Goal: Complete application form

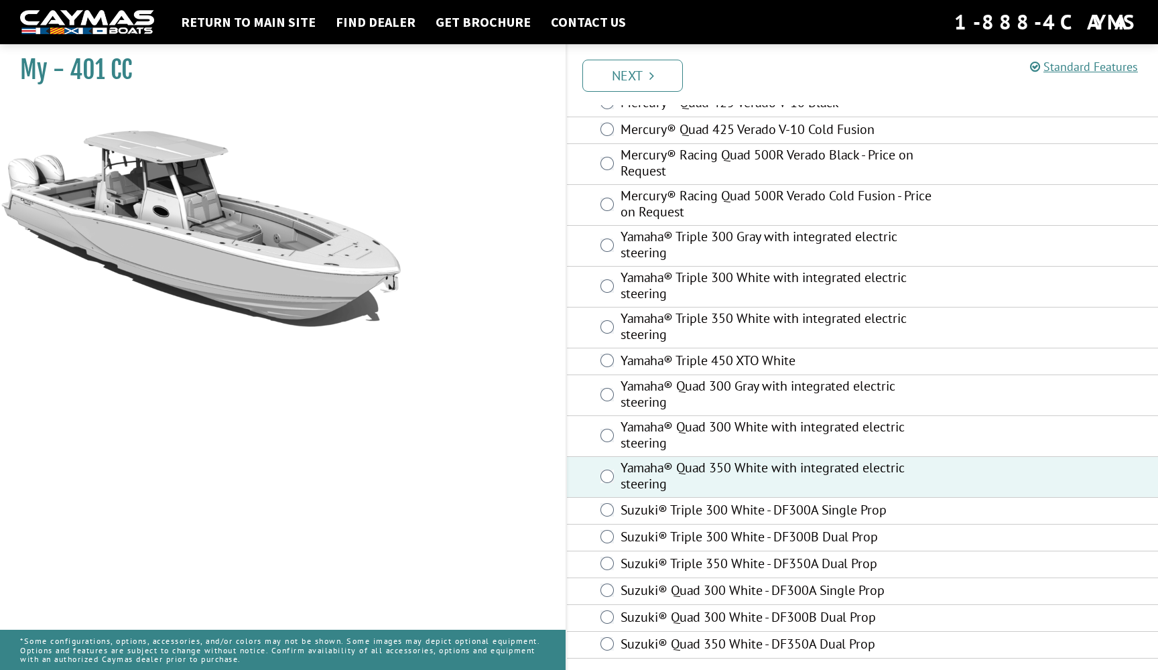
scroll to position [541, 0]
click at [621, 69] on link "Next" at bounding box center [632, 76] width 100 height 32
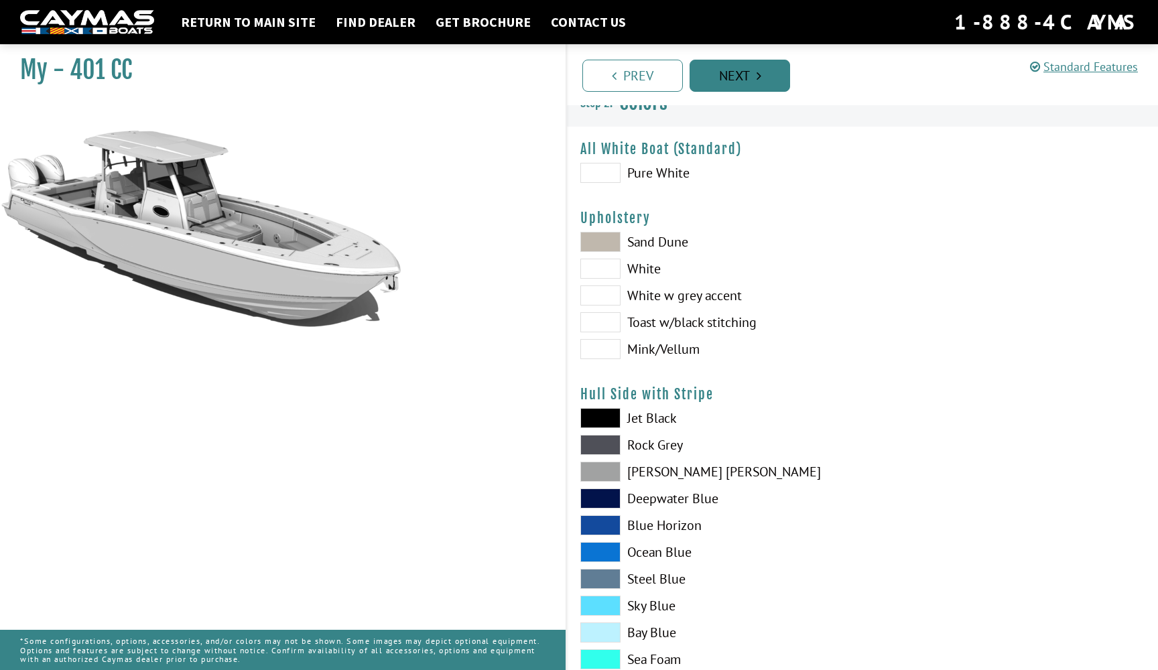
scroll to position [0, 0]
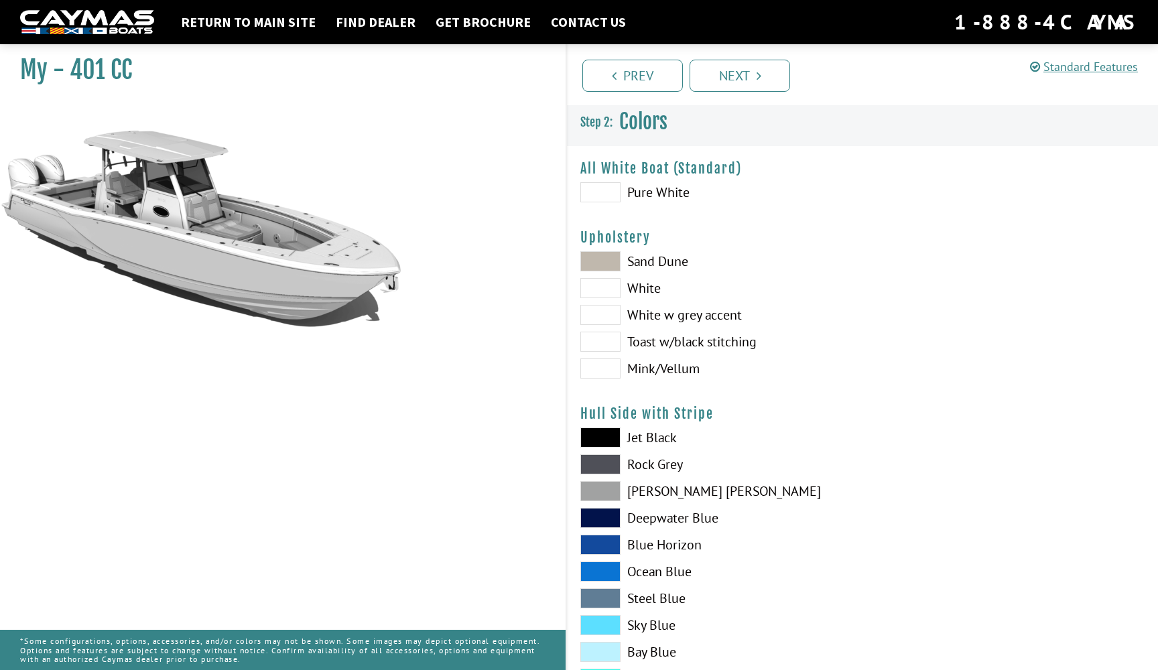
click at [614, 260] on span at bounding box center [600, 261] width 40 height 20
click at [606, 191] on span at bounding box center [600, 192] width 40 height 20
click at [601, 316] on span at bounding box center [600, 315] width 40 height 20
click at [602, 341] on span at bounding box center [600, 342] width 40 height 20
click at [608, 373] on span at bounding box center [600, 368] width 40 height 20
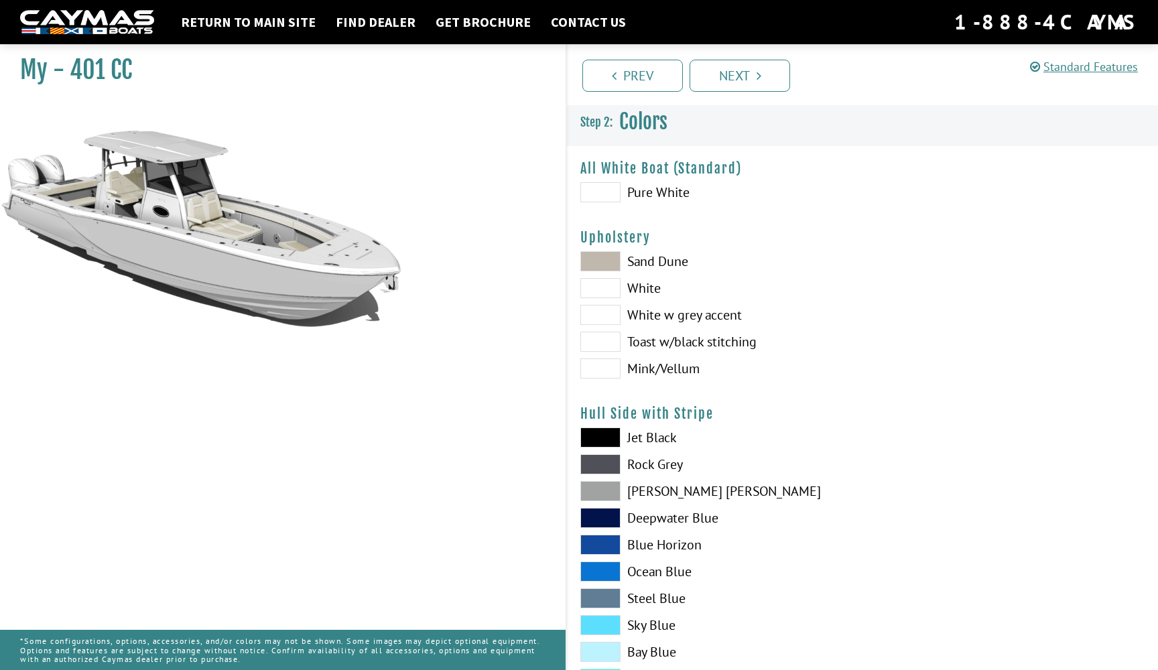
click at [606, 267] on span at bounding box center [600, 261] width 40 height 20
click at [606, 282] on span at bounding box center [600, 288] width 40 height 20
click at [607, 310] on span at bounding box center [600, 315] width 40 height 20
click at [600, 336] on span at bounding box center [600, 342] width 40 height 20
click at [610, 342] on span at bounding box center [600, 342] width 40 height 20
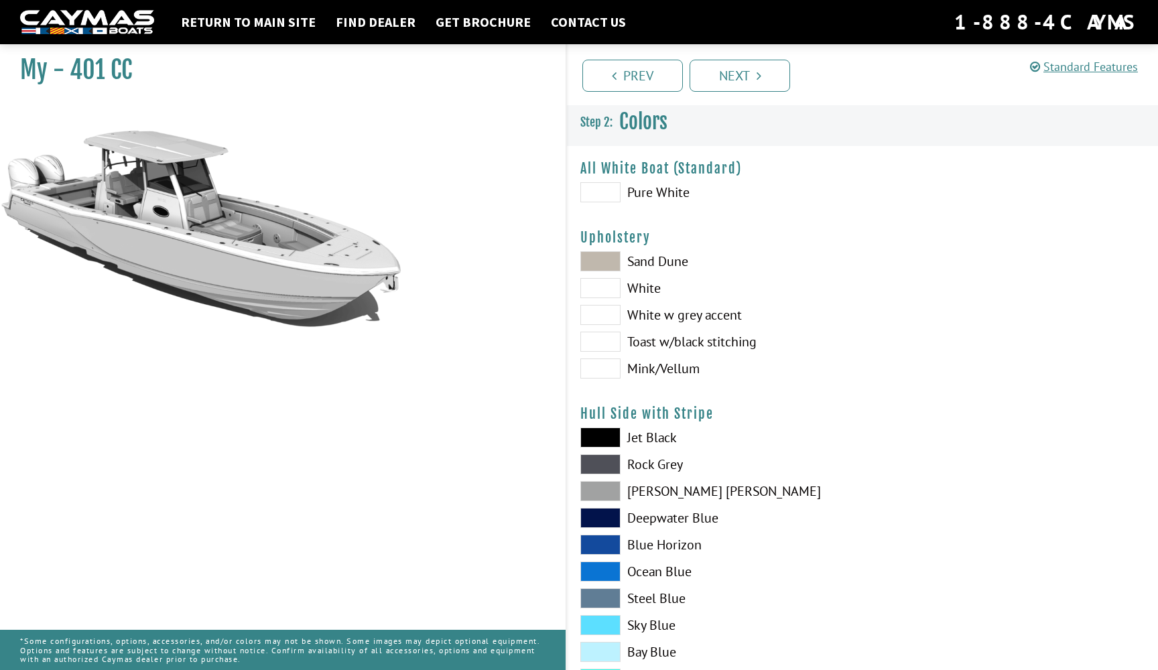
click at [600, 344] on span at bounding box center [600, 342] width 40 height 20
click at [603, 370] on span at bounding box center [600, 368] width 40 height 20
click at [602, 370] on span at bounding box center [600, 368] width 40 height 20
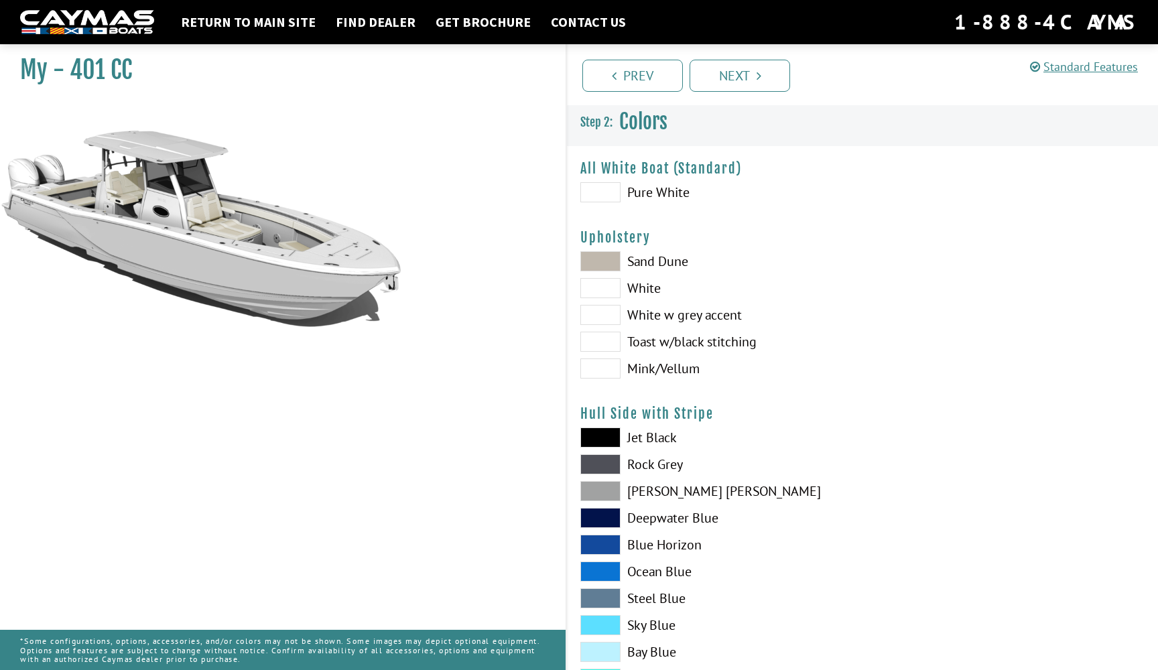
click at [602, 370] on span at bounding box center [600, 368] width 40 height 20
click at [598, 263] on span at bounding box center [600, 261] width 40 height 20
click at [598, 283] on span at bounding box center [600, 288] width 40 height 20
click at [604, 315] on span at bounding box center [600, 315] width 40 height 20
click at [609, 434] on span at bounding box center [600, 437] width 40 height 20
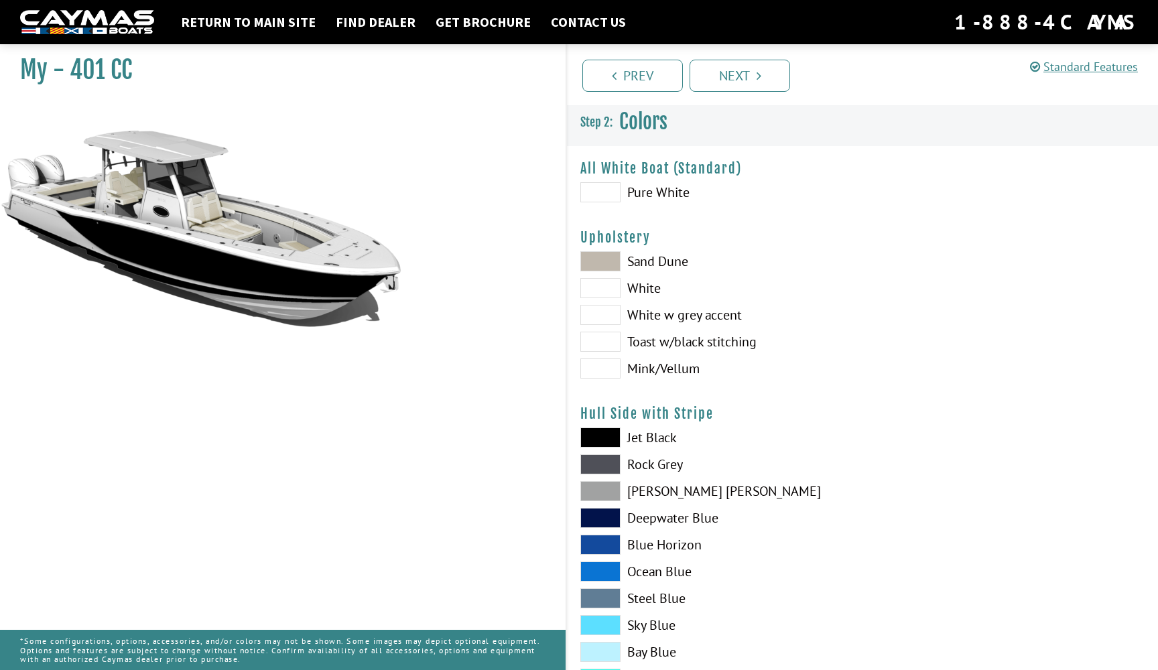
click at [609, 434] on span at bounding box center [600, 437] width 40 height 20
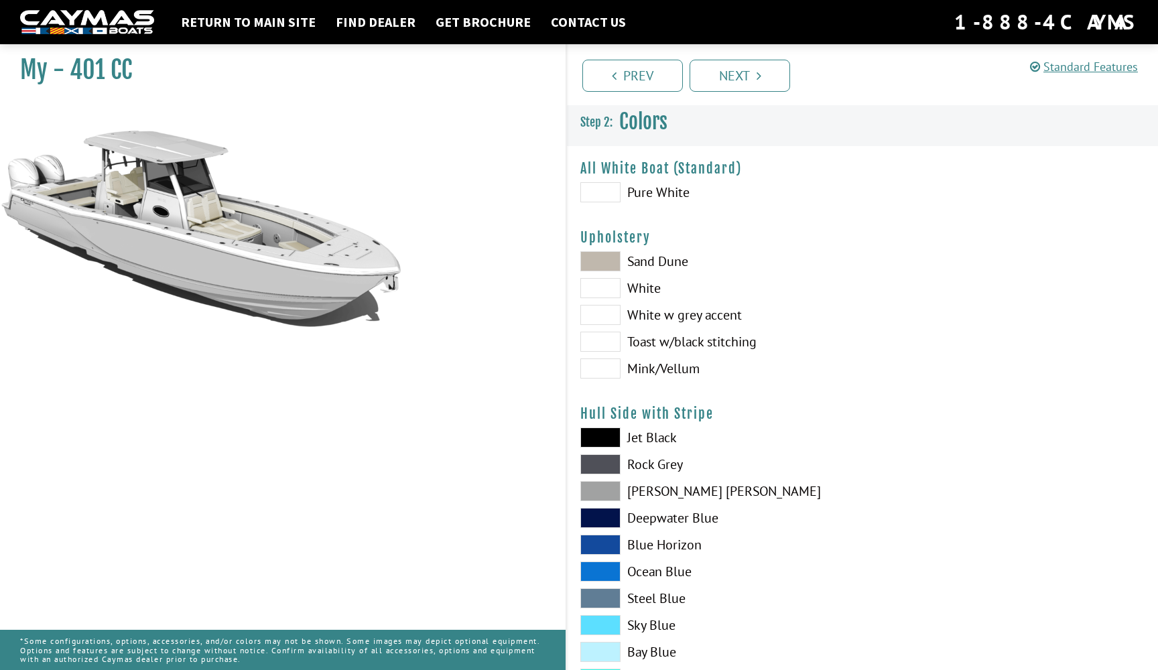
click at [610, 465] on span at bounding box center [600, 464] width 40 height 20
click at [602, 474] on span at bounding box center [600, 464] width 40 height 20
click at [598, 446] on span at bounding box center [600, 437] width 40 height 20
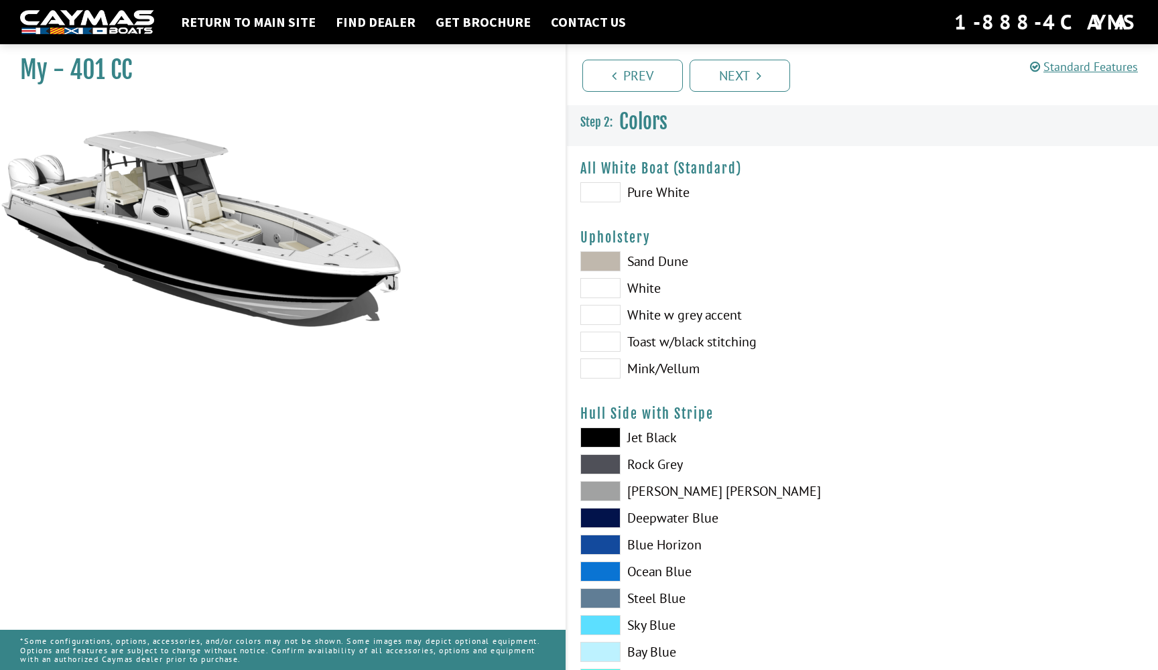
click at [598, 464] on span at bounding box center [600, 464] width 40 height 20
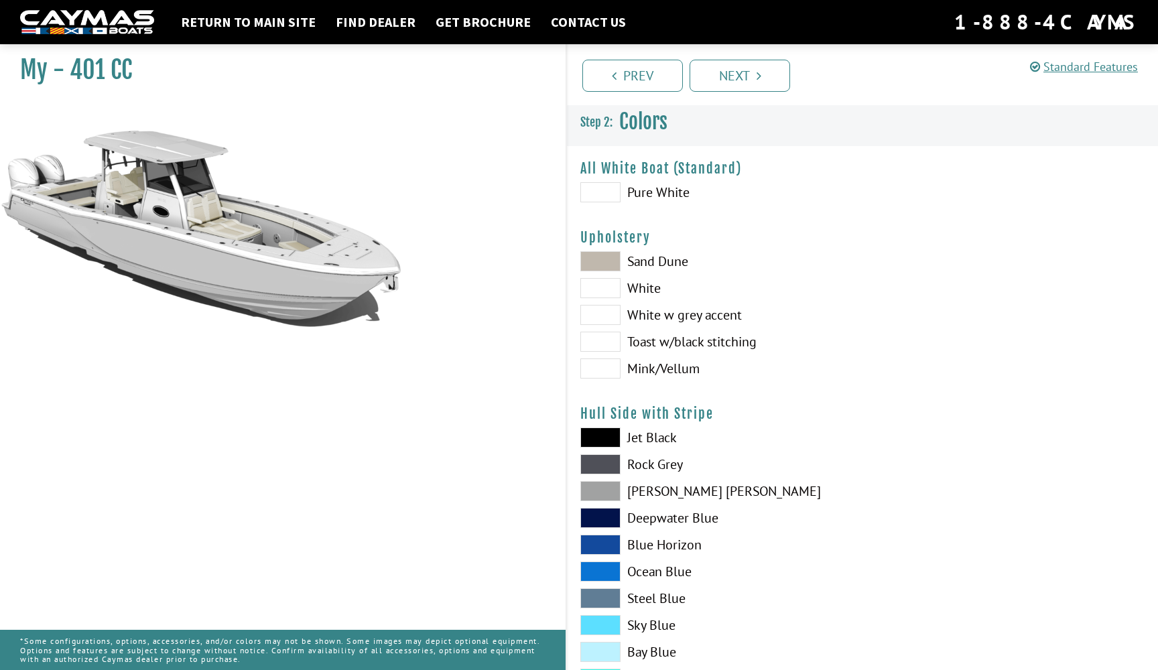
click at [598, 464] on span at bounding box center [600, 464] width 40 height 20
click at [600, 490] on span at bounding box center [600, 491] width 40 height 20
click at [613, 520] on span at bounding box center [600, 518] width 40 height 20
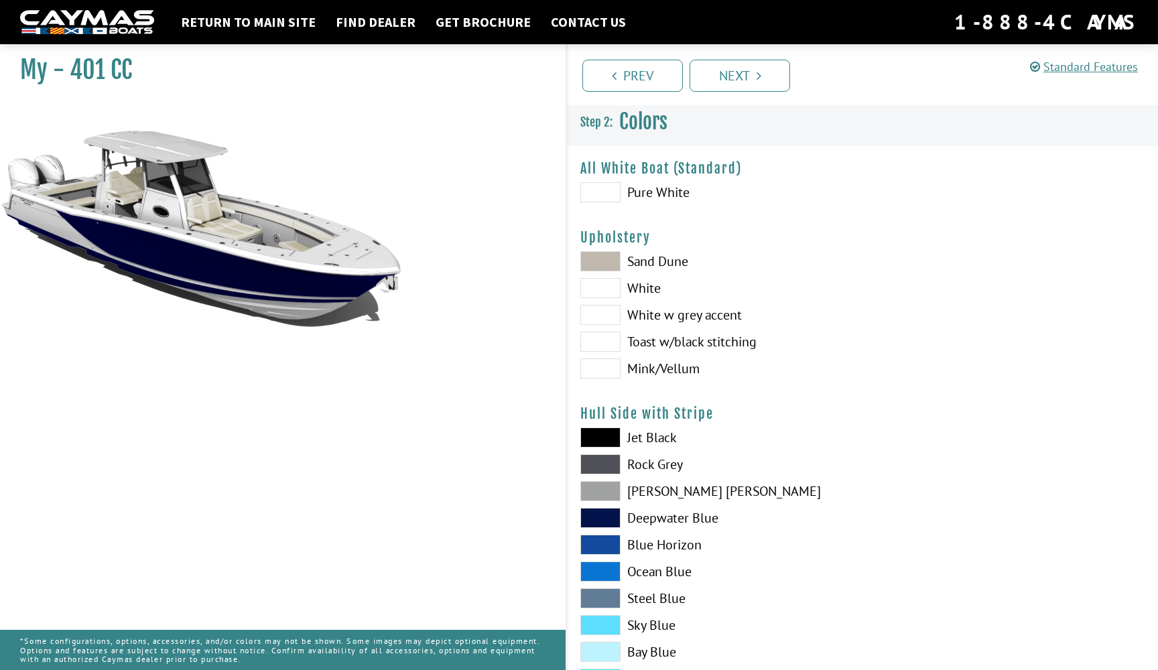
click at [606, 543] on span at bounding box center [600, 545] width 40 height 20
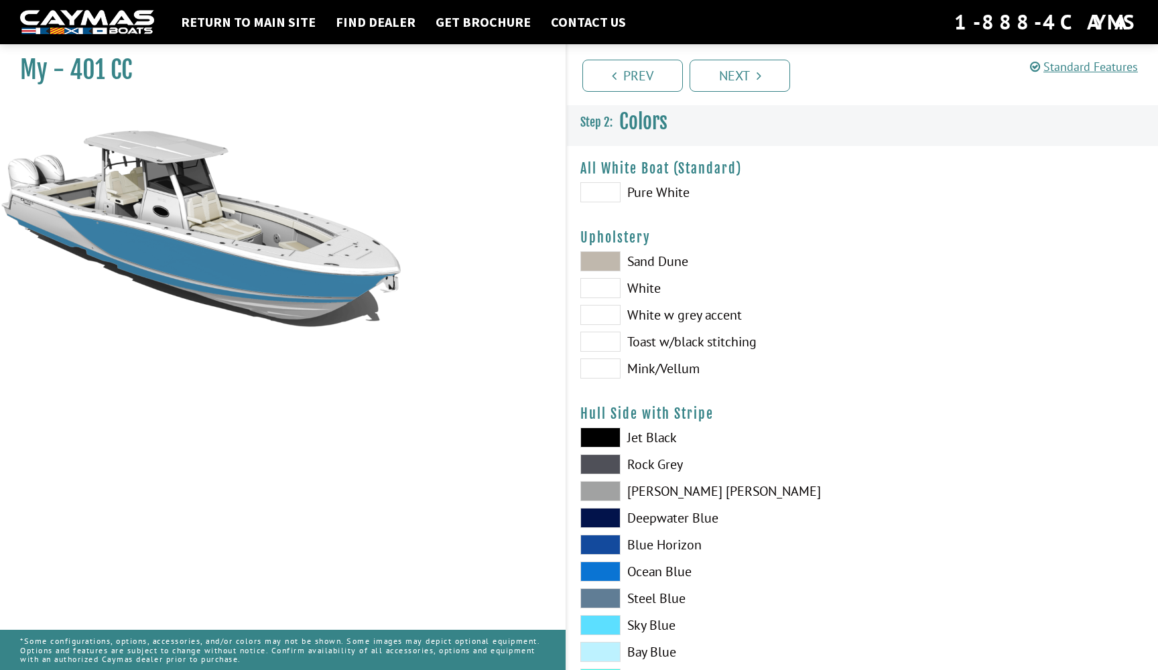
click at [603, 568] on span at bounding box center [600, 571] width 40 height 20
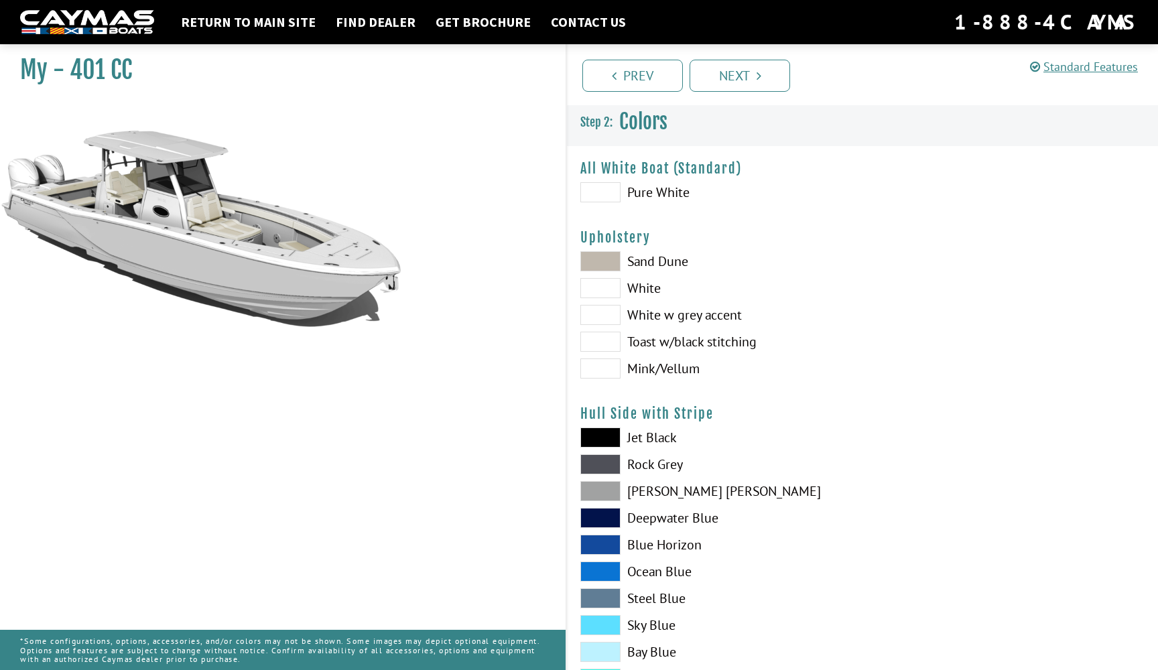
click at [602, 571] on span at bounding box center [600, 571] width 40 height 20
click at [597, 578] on span at bounding box center [600, 571] width 40 height 20
click at [600, 545] on span at bounding box center [600, 545] width 40 height 20
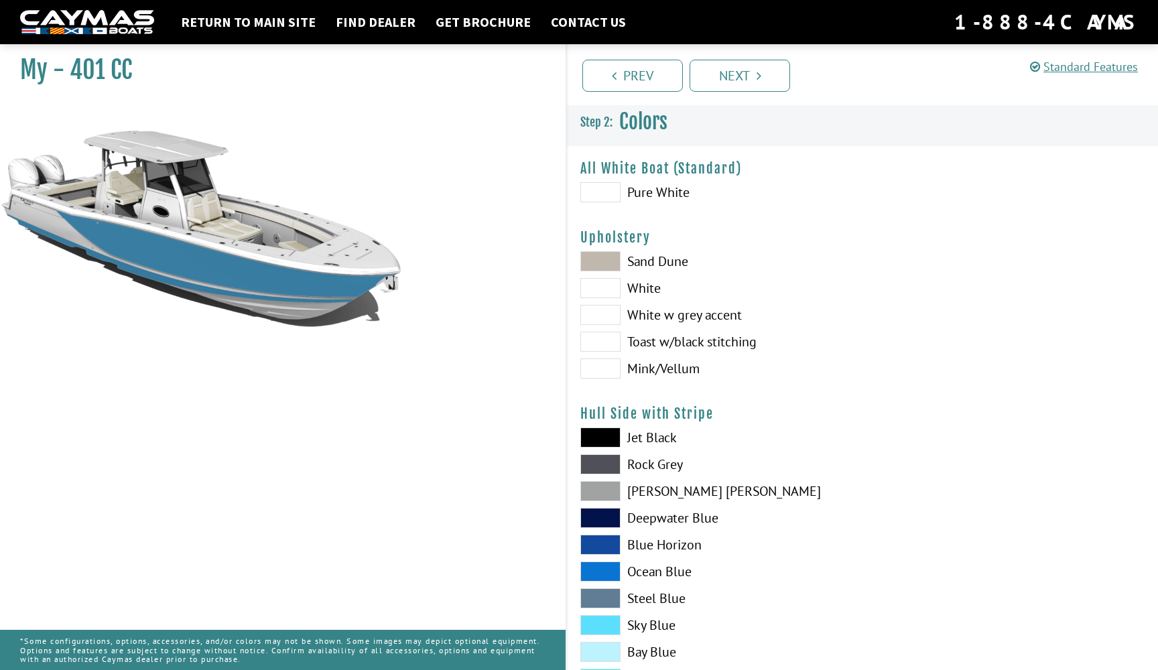
click at [596, 569] on span at bounding box center [600, 571] width 40 height 20
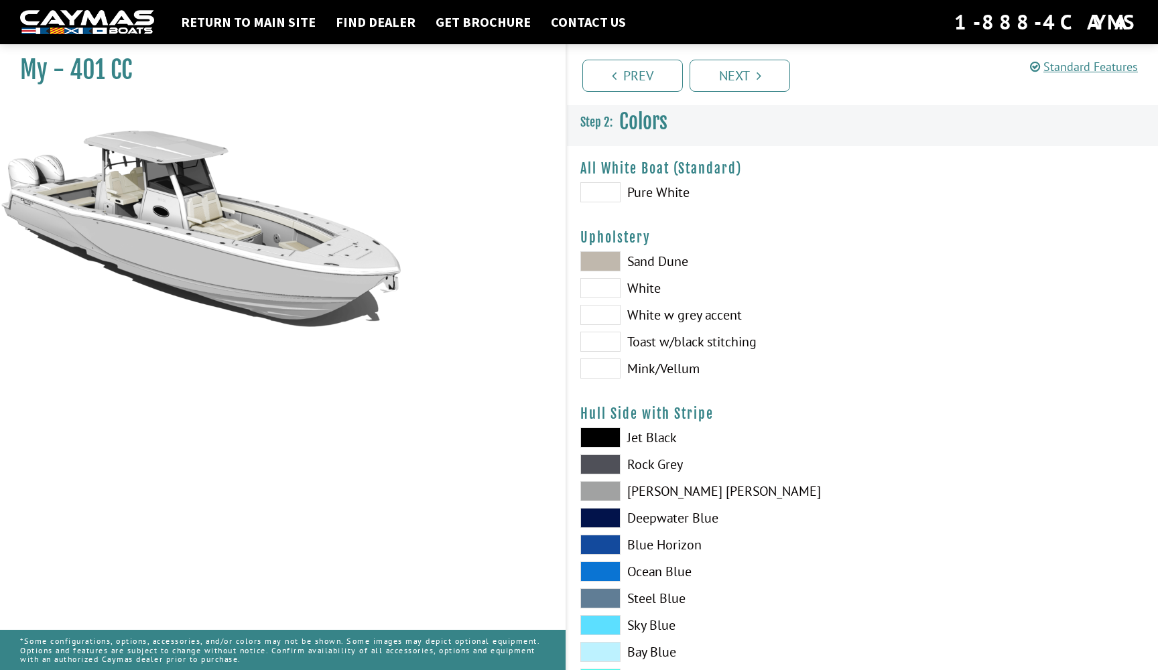
click at [596, 569] on span at bounding box center [600, 571] width 40 height 20
click at [597, 592] on span at bounding box center [600, 598] width 40 height 20
click at [597, 594] on span at bounding box center [600, 598] width 40 height 20
click at [598, 628] on span at bounding box center [600, 625] width 40 height 20
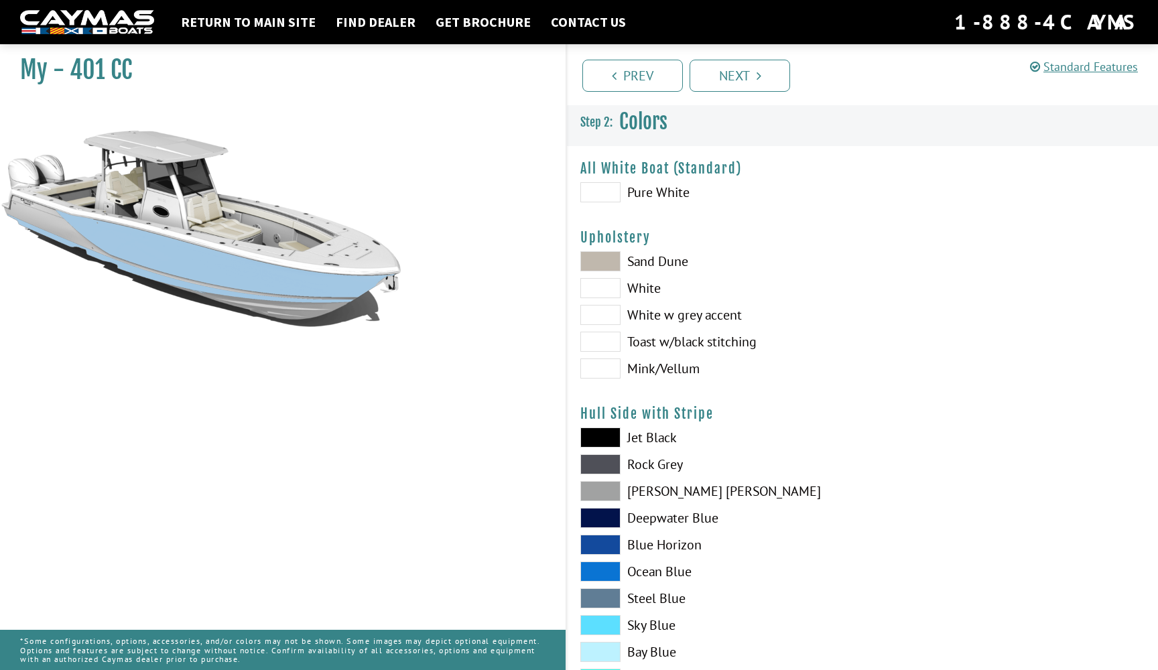
click at [606, 626] on span at bounding box center [600, 625] width 40 height 20
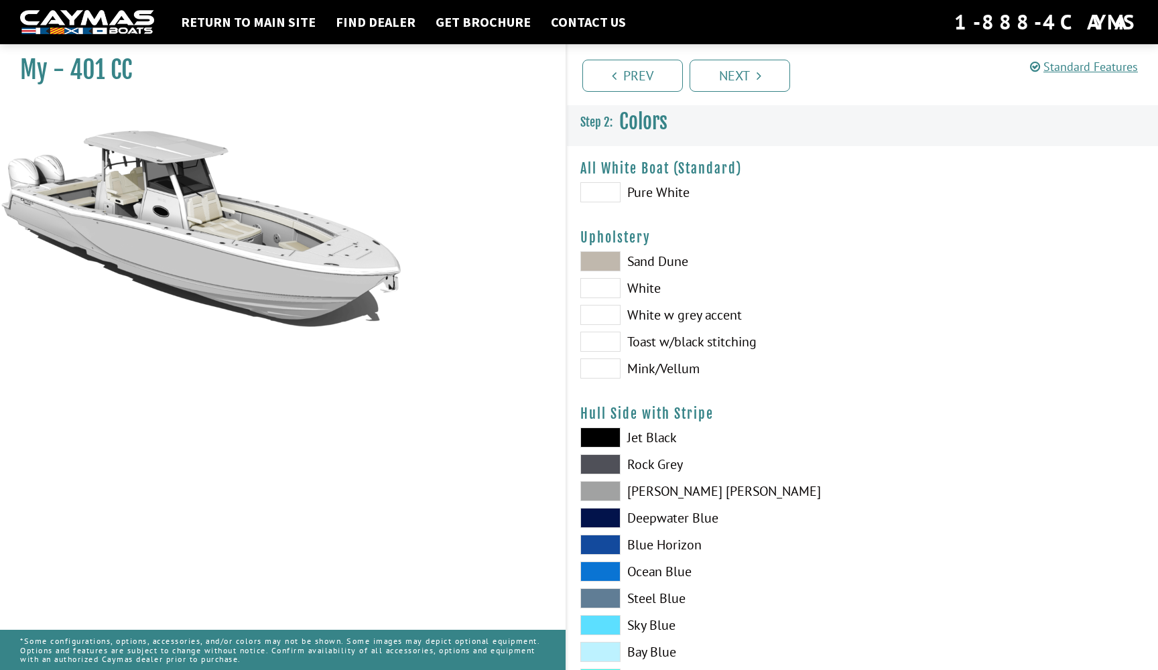
click at [598, 655] on span at bounding box center [600, 652] width 40 height 20
click at [604, 652] on span at bounding box center [600, 652] width 40 height 20
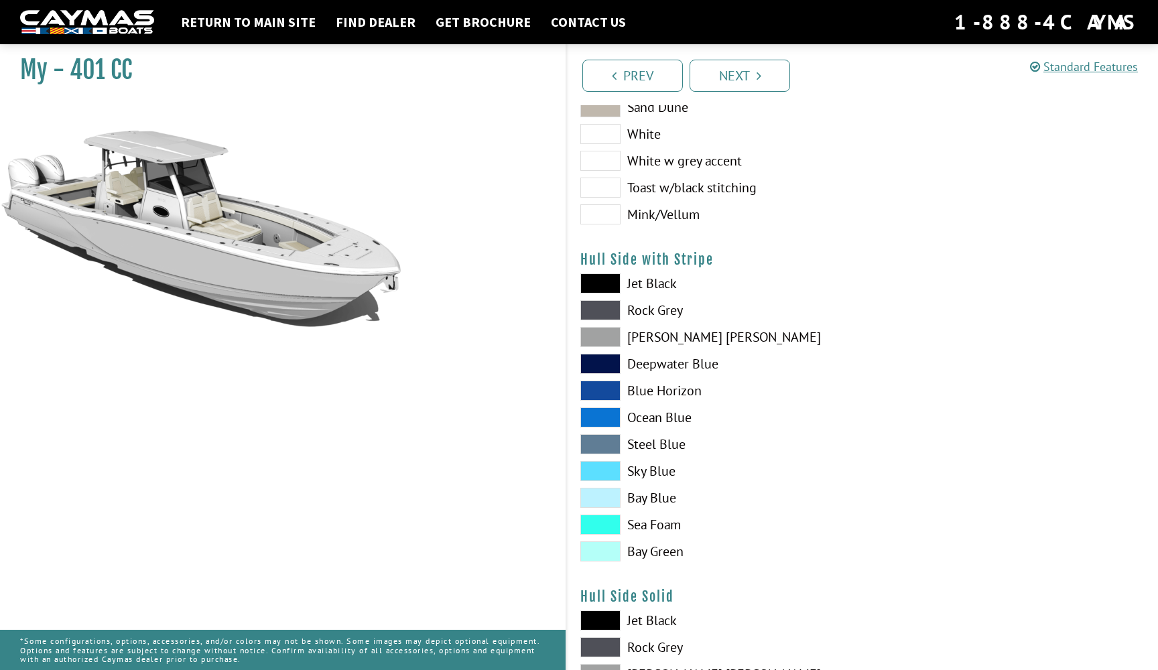
scroll to position [167, 0]
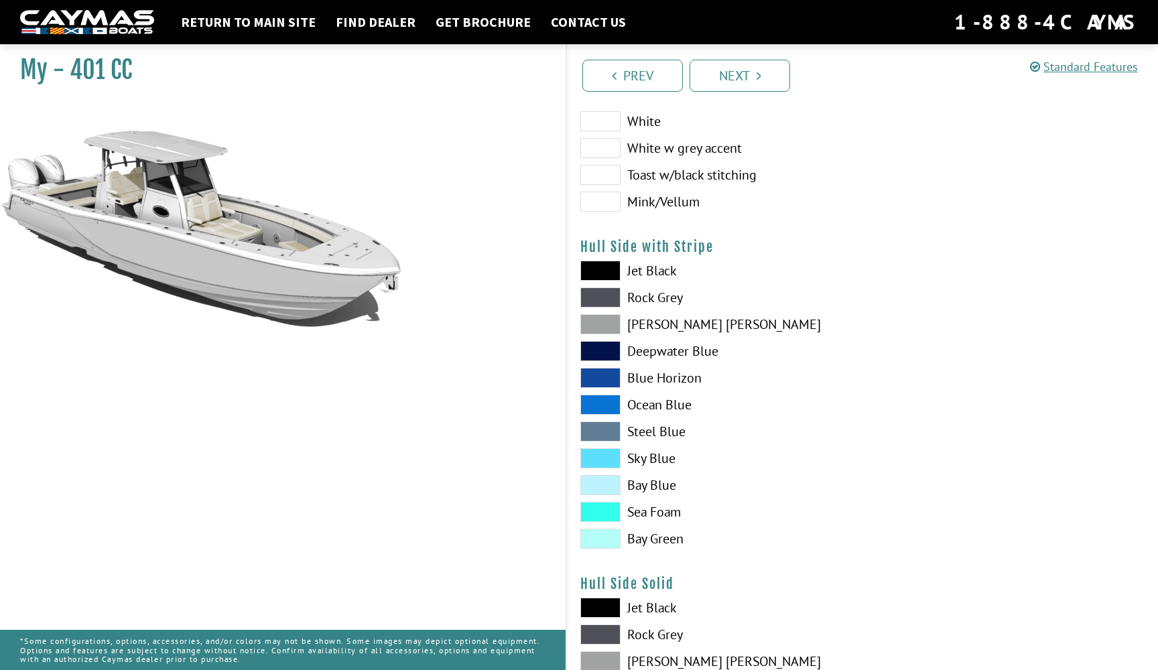
click at [614, 517] on span at bounding box center [600, 512] width 40 height 20
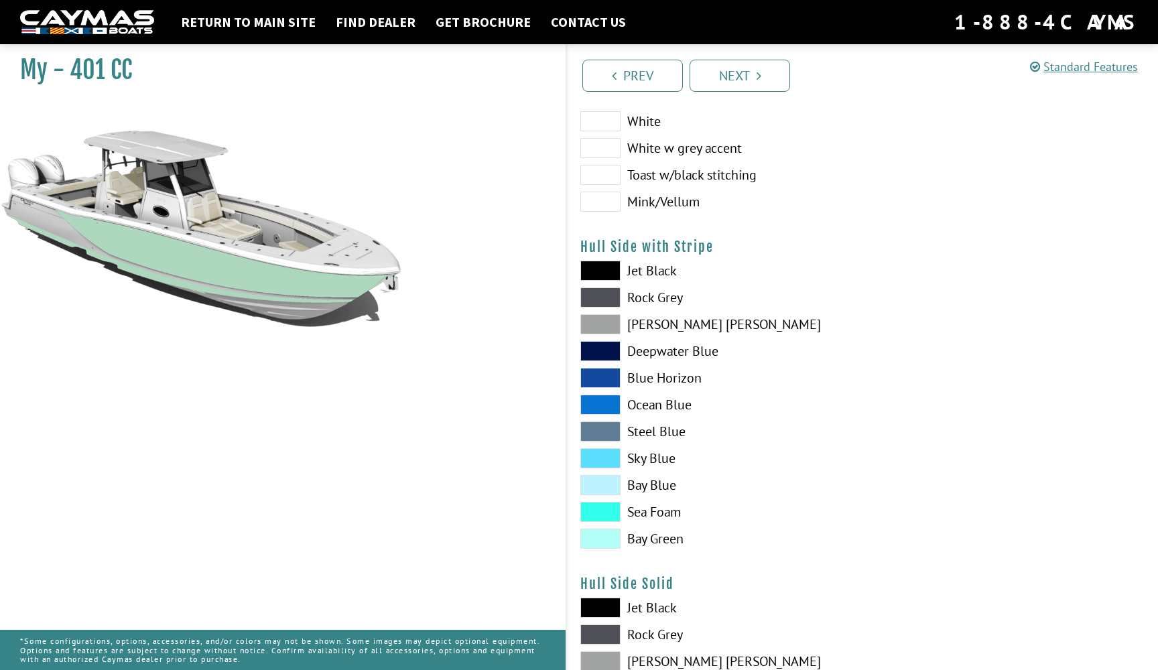
click at [605, 539] on span at bounding box center [600, 539] width 40 height 20
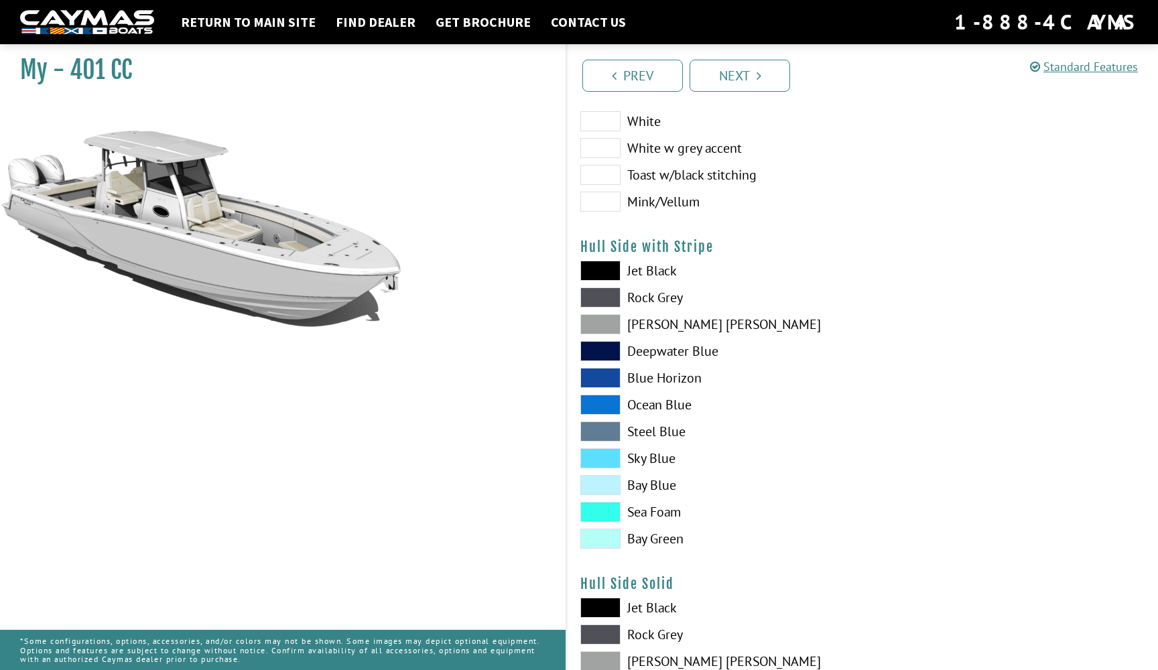
click at [603, 322] on span at bounding box center [600, 324] width 40 height 20
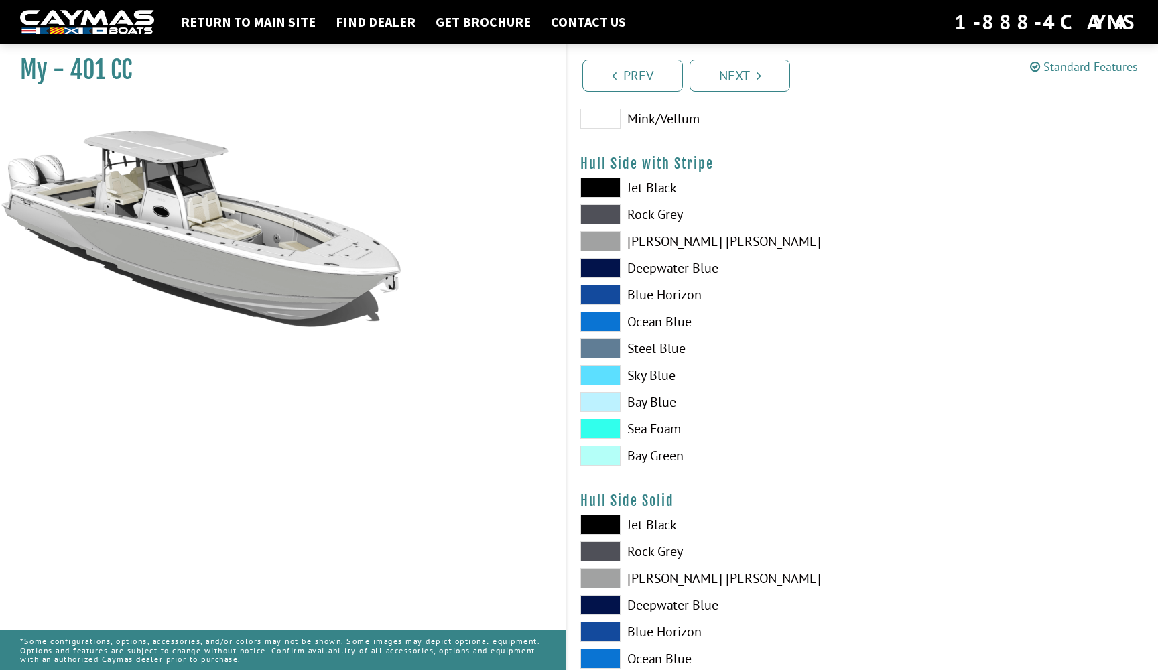
scroll to position [291, 0]
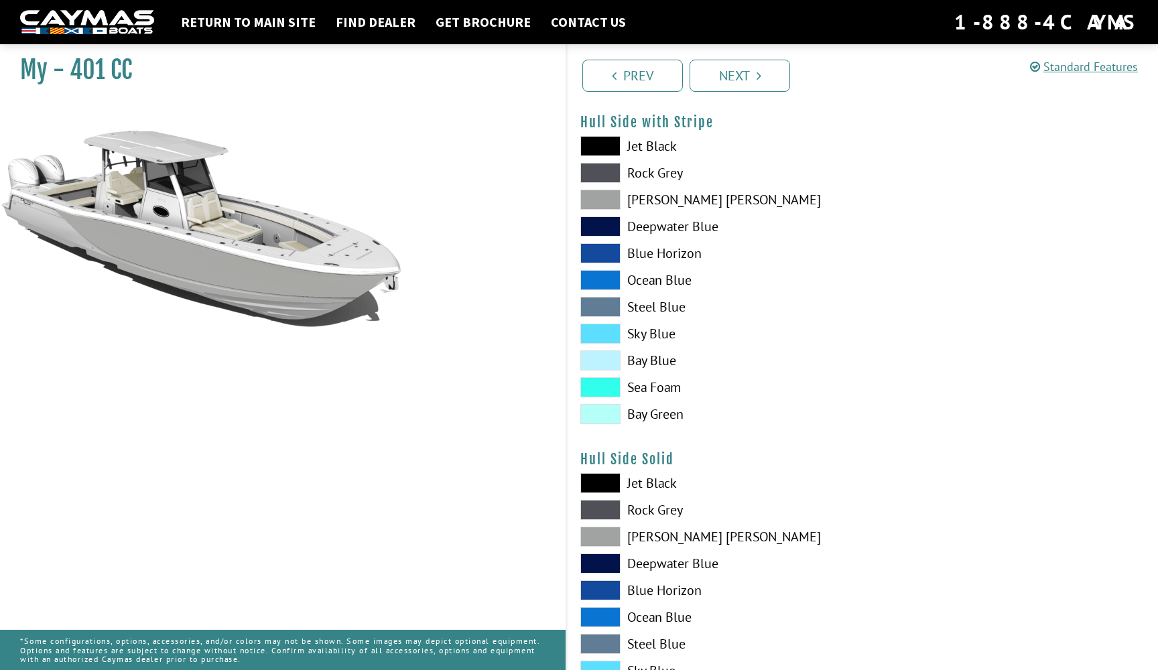
click at [608, 484] on span at bounding box center [600, 483] width 40 height 20
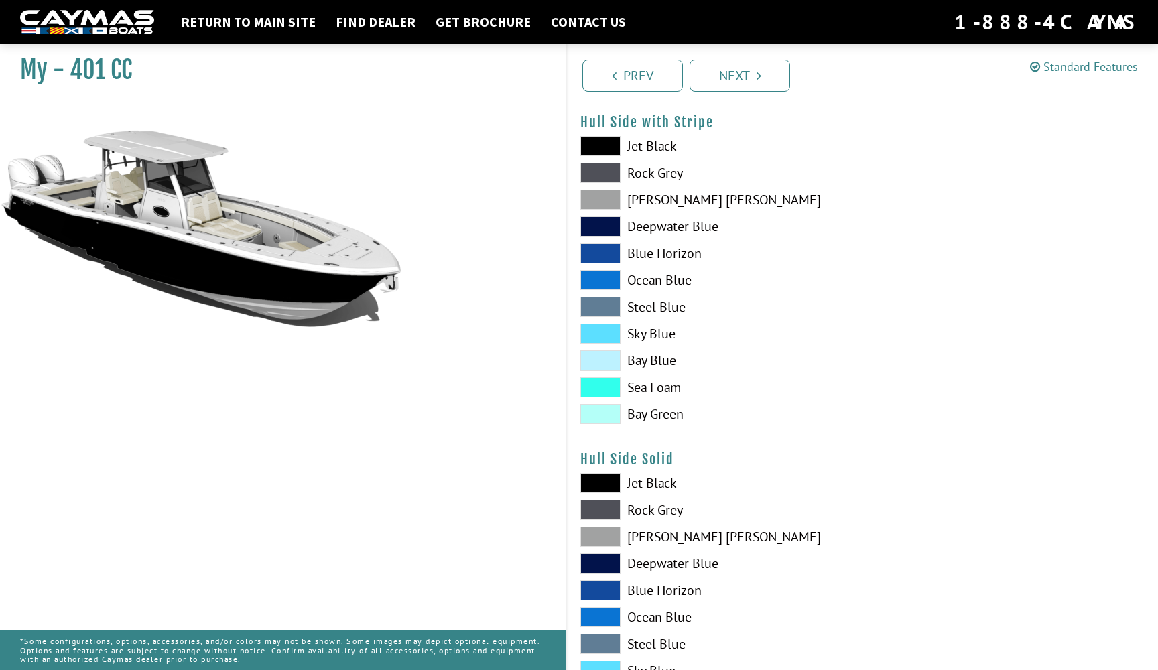
click at [598, 536] on span at bounding box center [600, 537] width 40 height 20
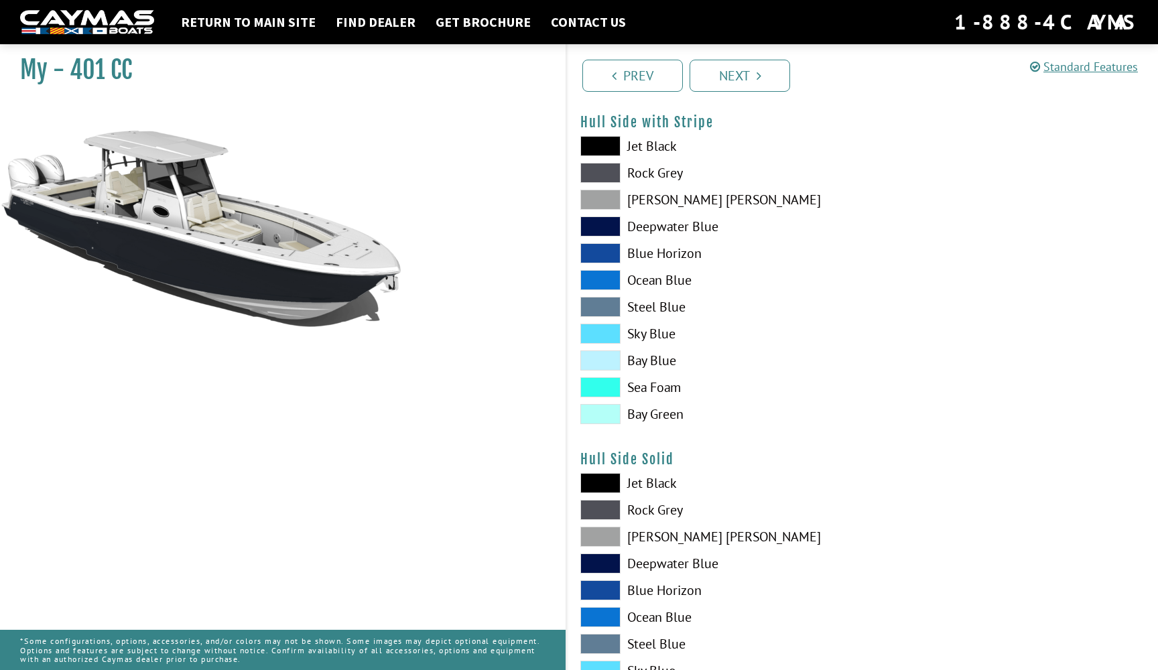
click at [603, 538] on span at bounding box center [600, 537] width 40 height 20
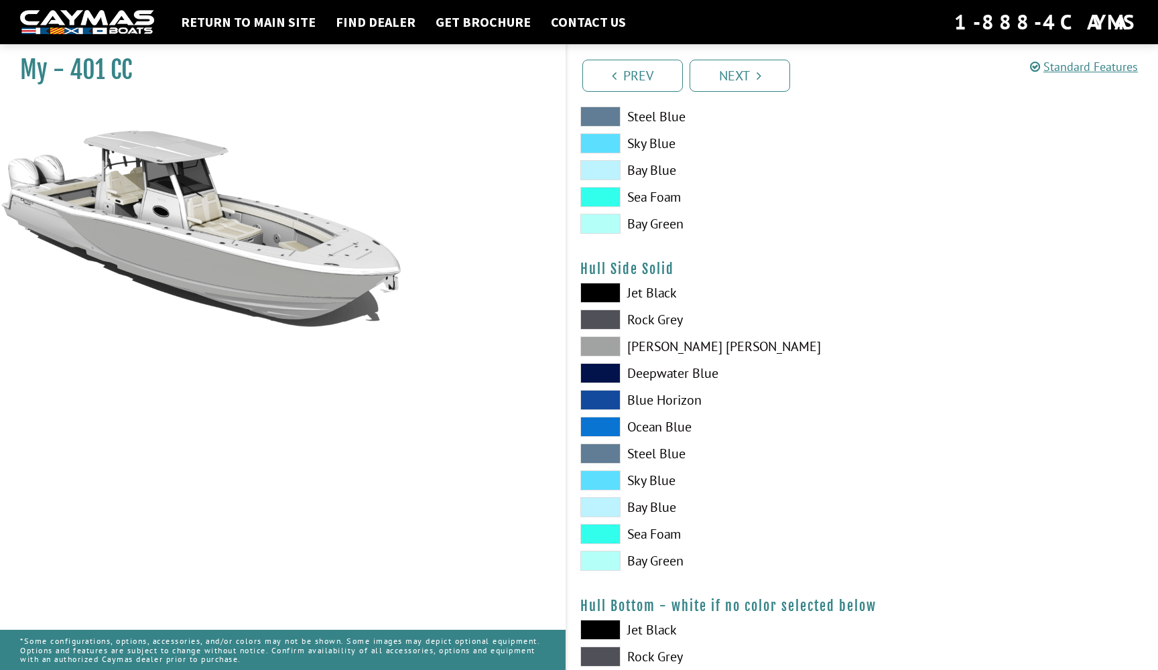
scroll to position [484, 0]
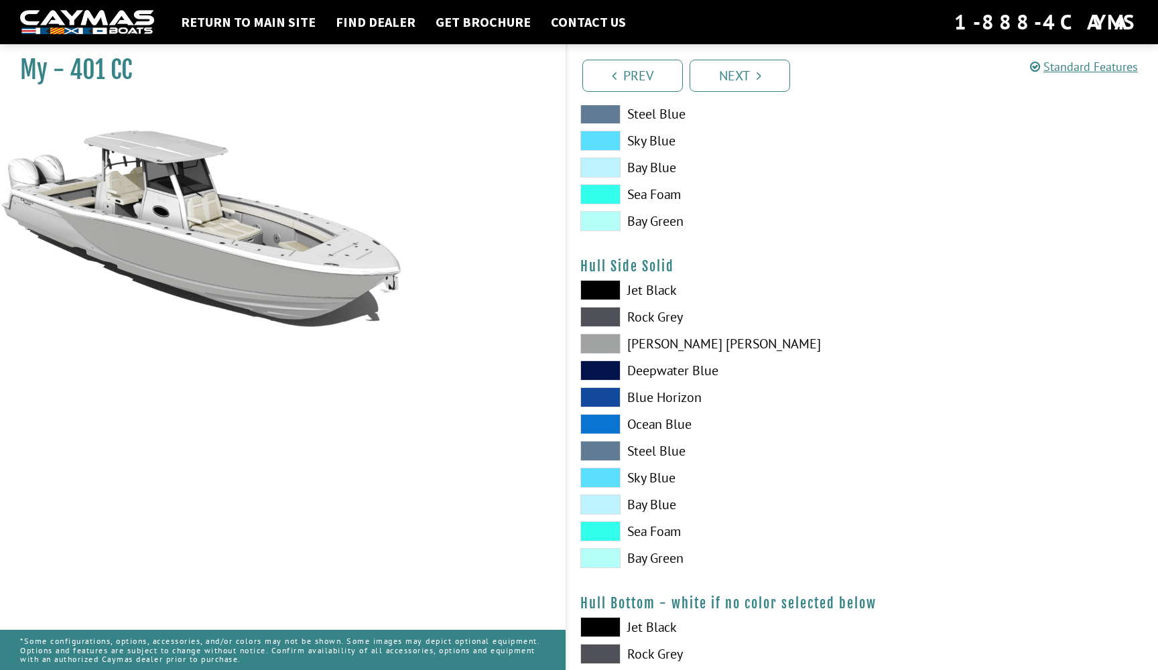
click at [604, 529] on span at bounding box center [600, 531] width 40 height 20
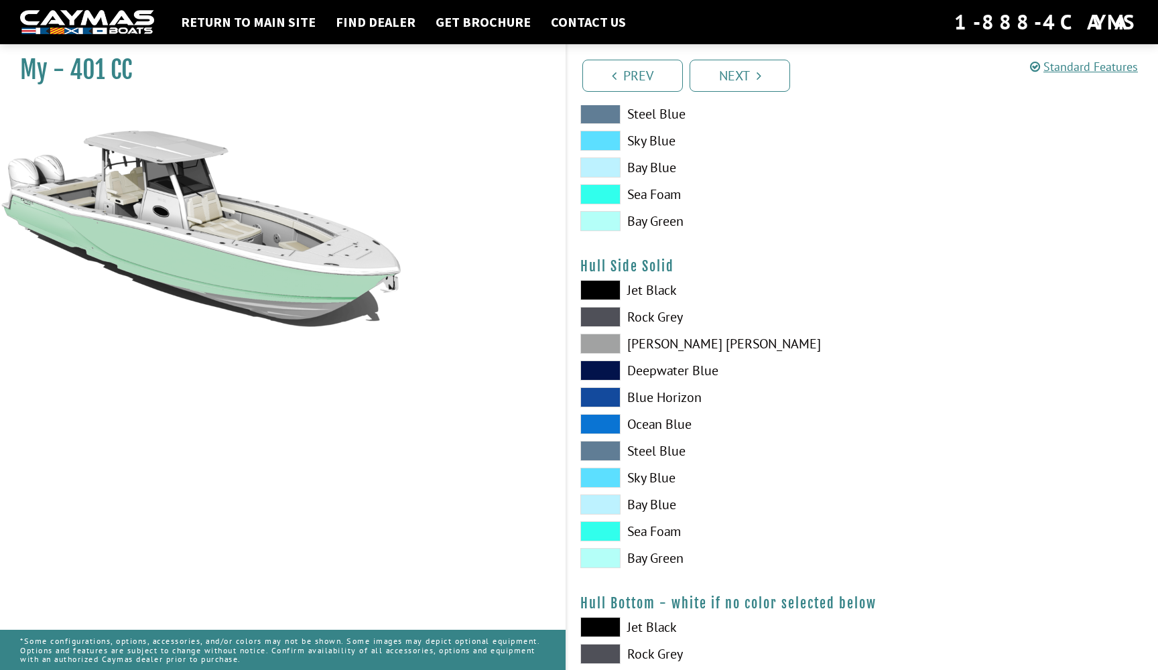
click at [603, 559] on span at bounding box center [600, 558] width 40 height 20
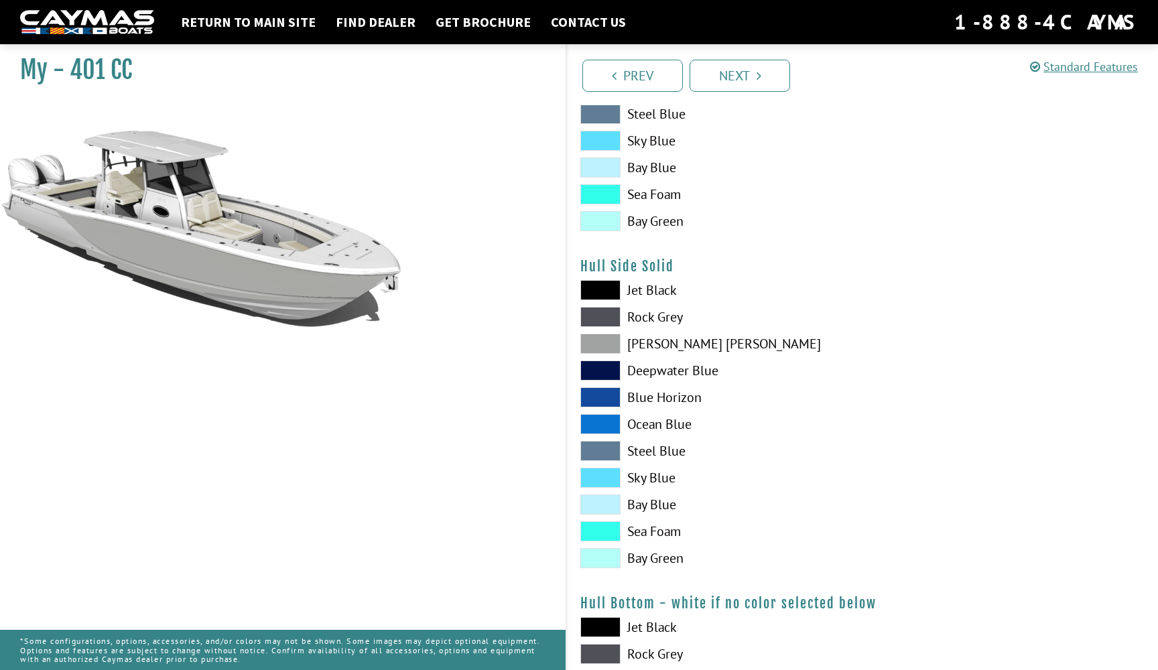
click at [604, 454] on span at bounding box center [600, 451] width 40 height 20
click at [611, 429] on span at bounding box center [600, 424] width 40 height 20
click at [604, 400] on span at bounding box center [600, 397] width 40 height 20
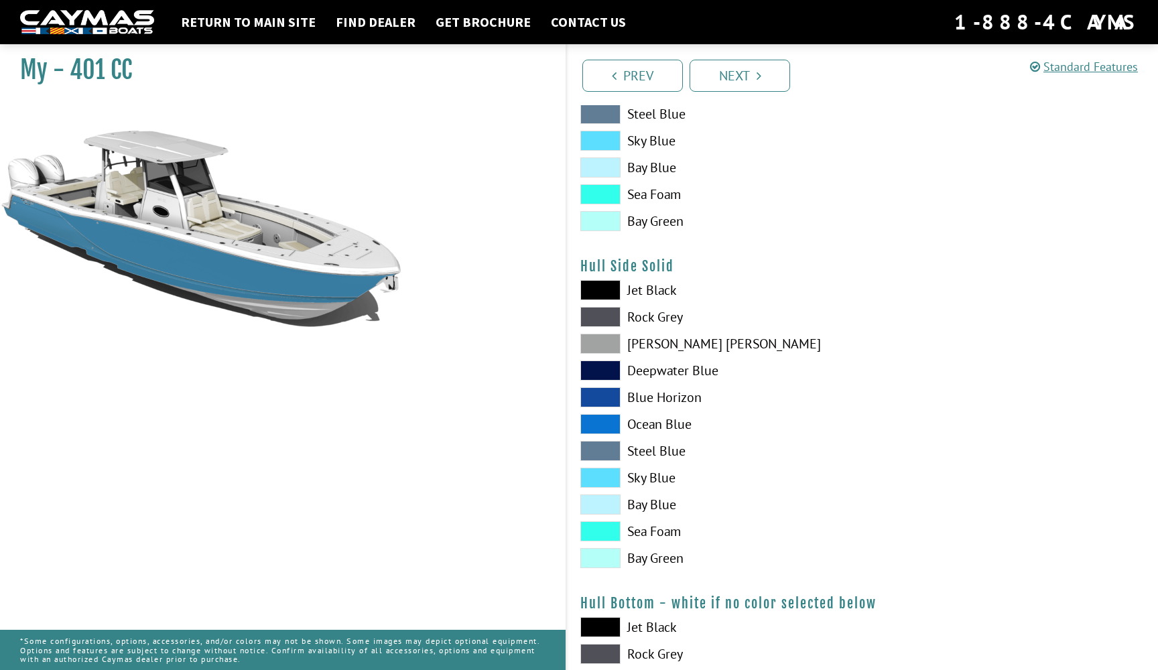
click at [598, 375] on span at bounding box center [600, 370] width 40 height 20
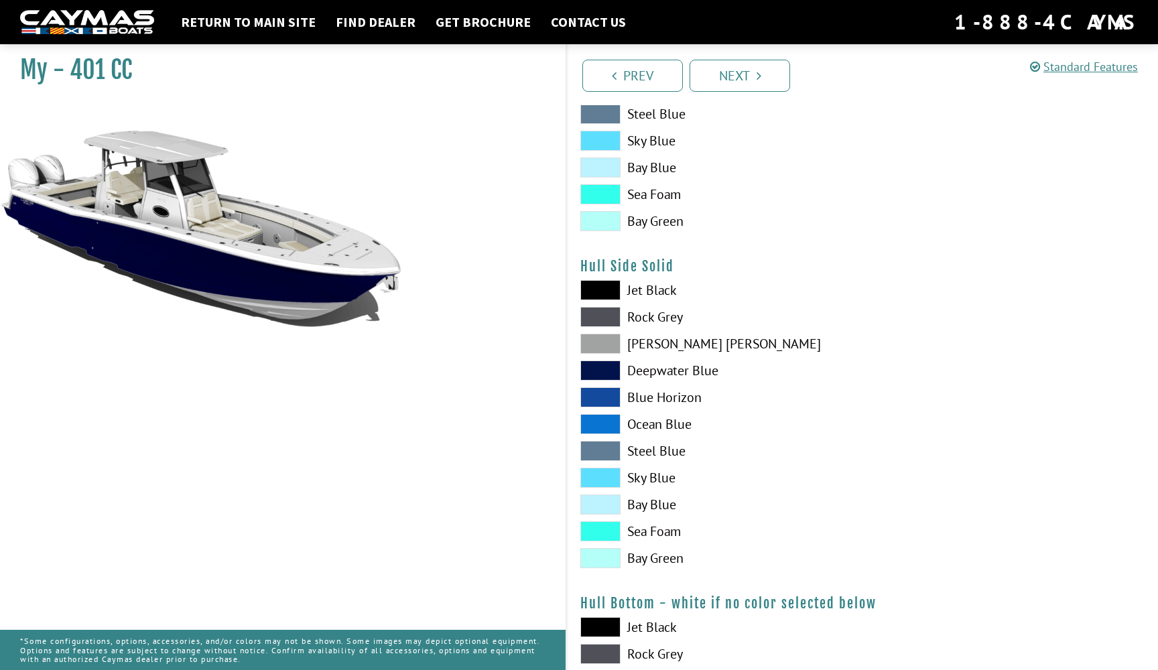
click at [600, 342] on span at bounding box center [600, 344] width 40 height 20
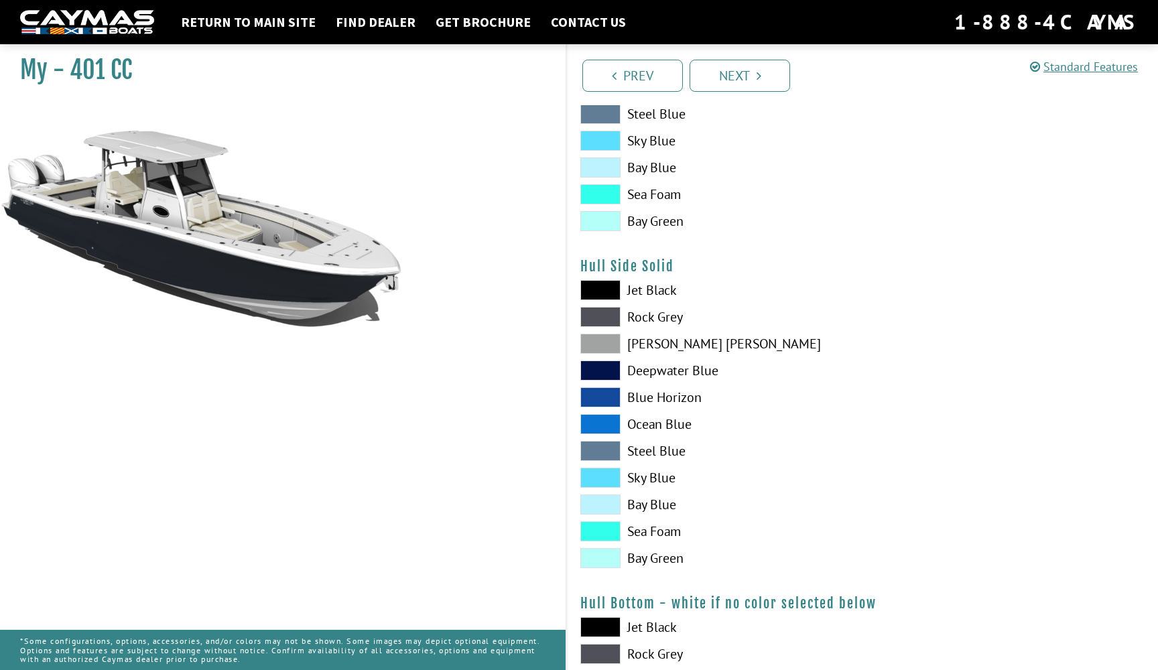
click at [613, 341] on span at bounding box center [600, 344] width 40 height 20
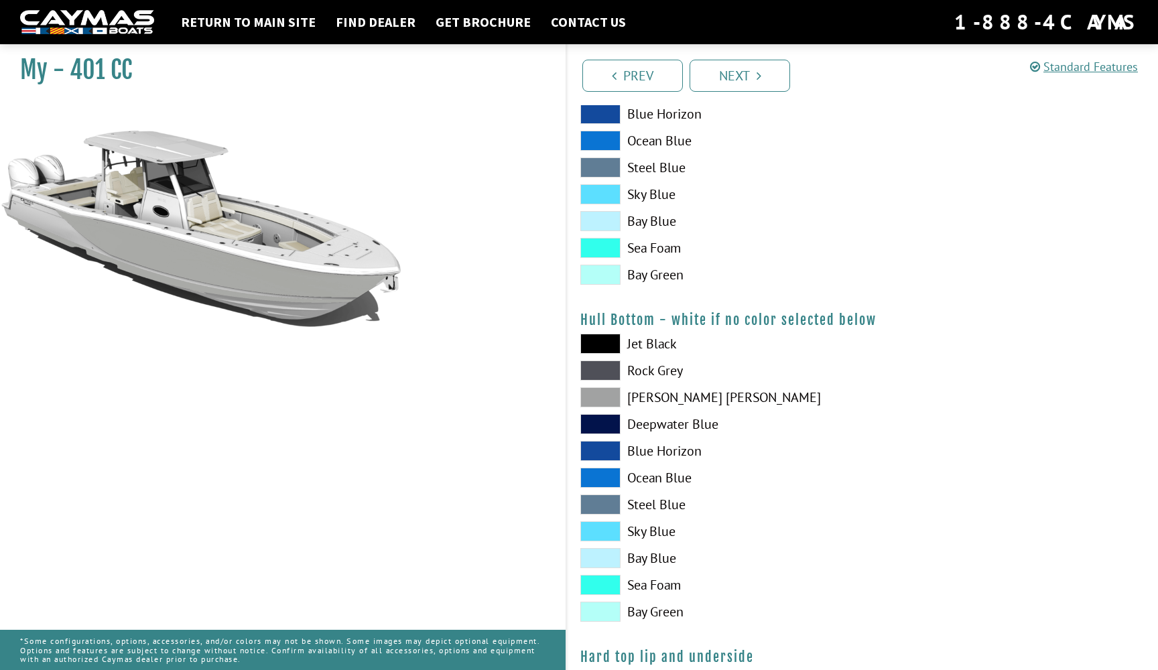
scroll to position [776, 0]
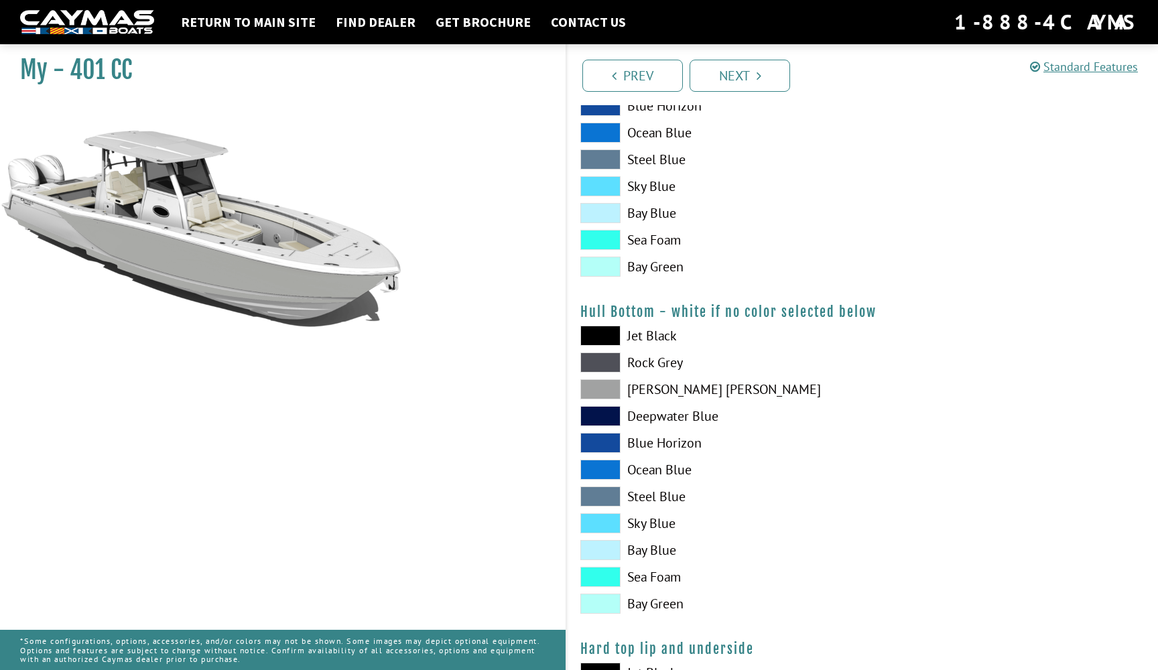
click at [610, 362] on span at bounding box center [600, 362] width 40 height 20
click at [604, 361] on span at bounding box center [600, 362] width 40 height 20
click at [606, 393] on span at bounding box center [600, 389] width 40 height 20
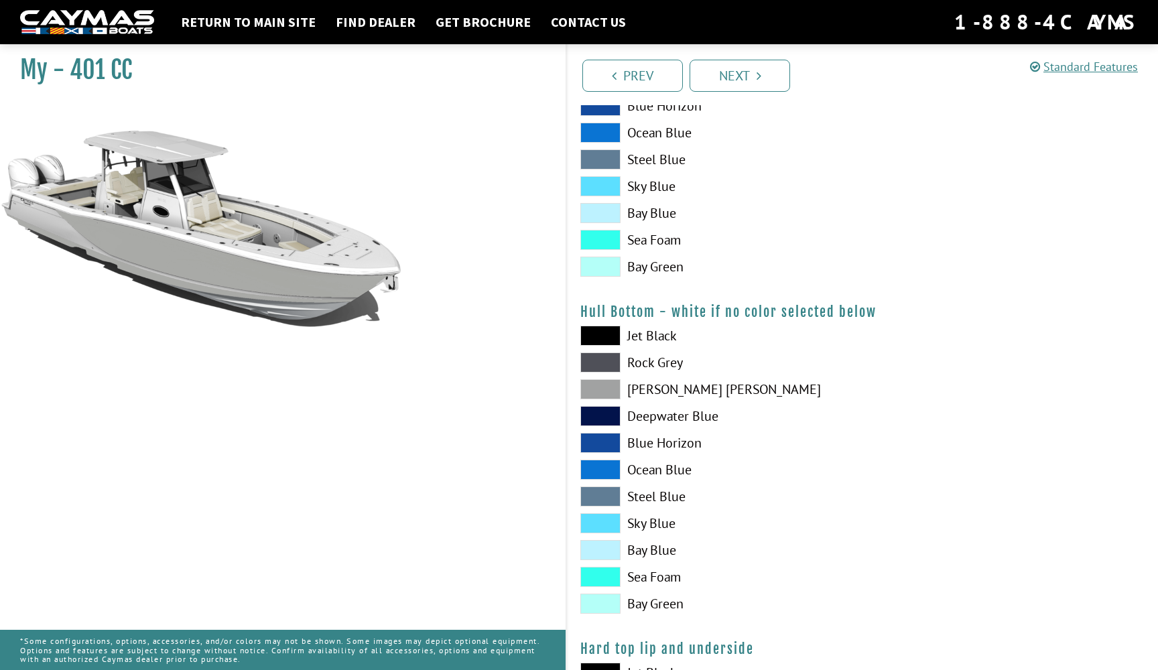
click at [606, 393] on span at bounding box center [600, 389] width 40 height 20
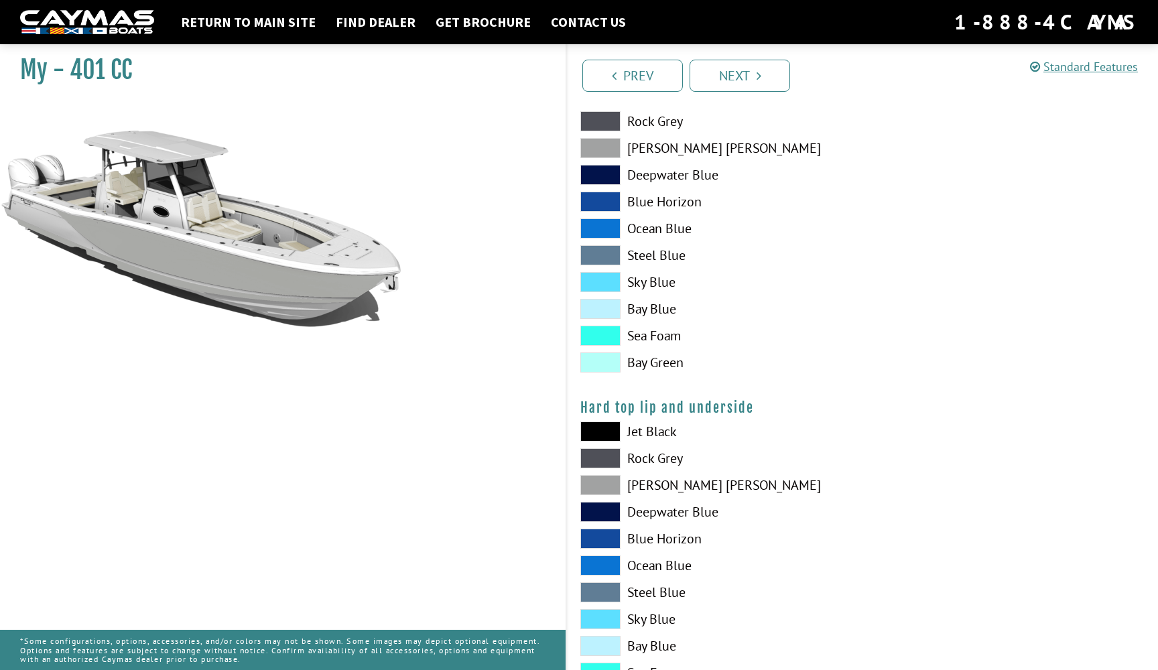
scroll to position [1105, 0]
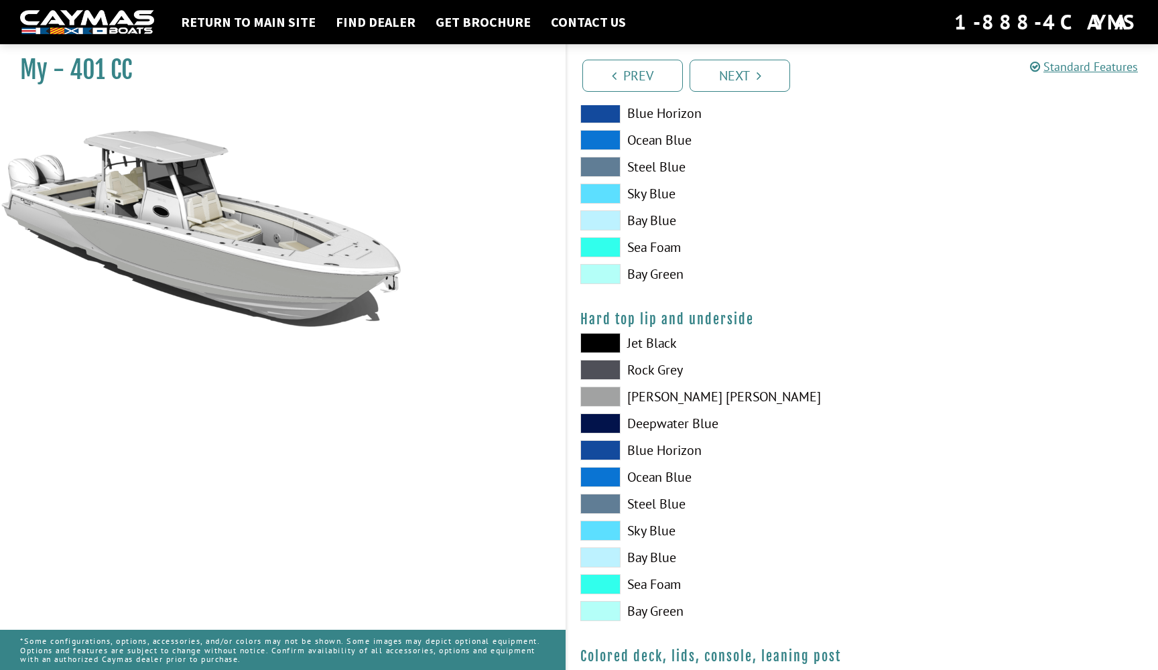
click at [610, 337] on span at bounding box center [600, 343] width 40 height 20
click at [597, 395] on span at bounding box center [600, 397] width 40 height 20
click at [598, 421] on span at bounding box center [600, 423] width 40 height 20
click at [597, 395] on span at bounding box center [600, 397] width 40 height 20
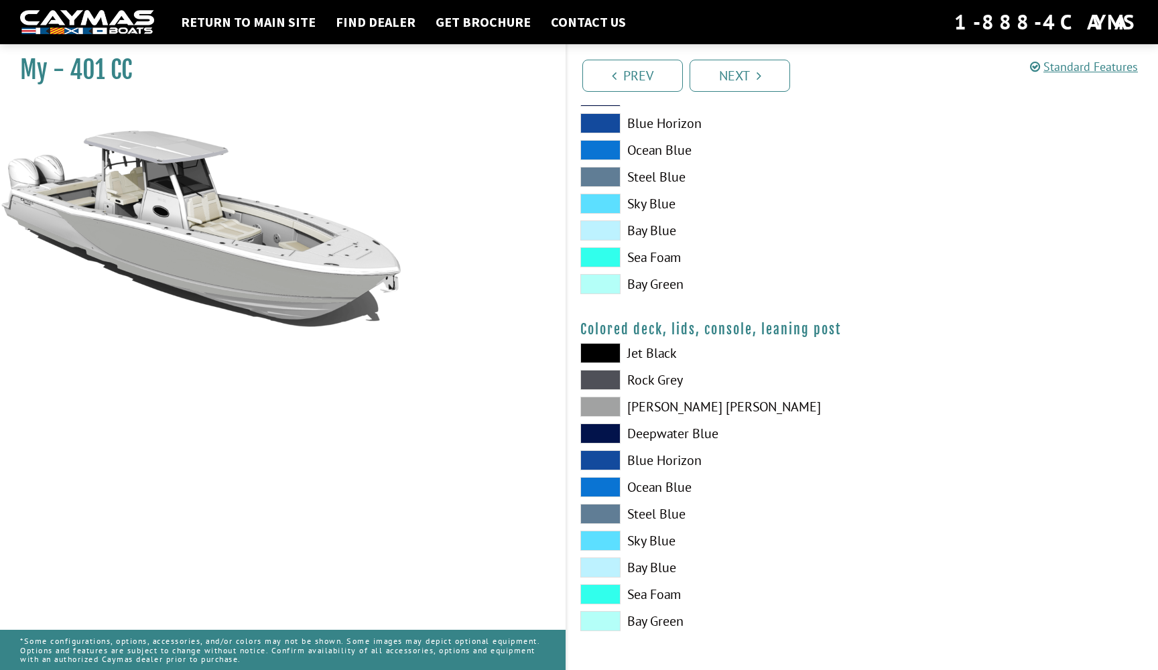
scroll to position [1432, 0]
click at [606, 352] on span at bounding box center [600, 353] width 40 height 20
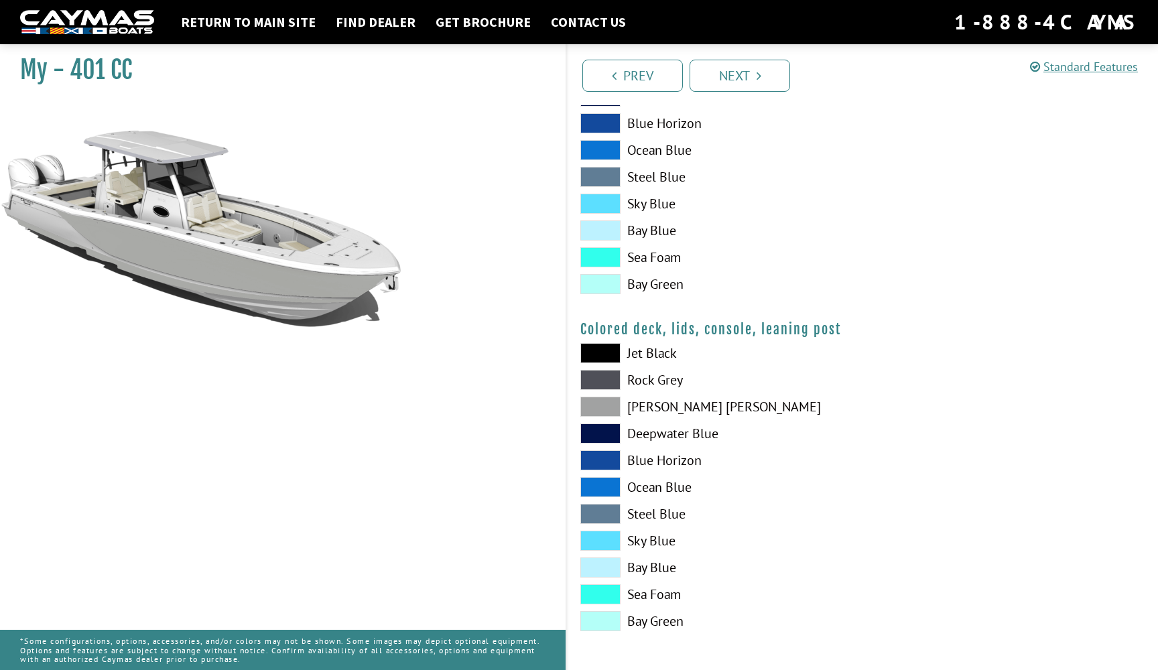
click at [602, 376] on span at bounding box center [600, 380] width 40 height 20
click at [594, 455] on span at bounding box center [600, 460] width 40 height 20
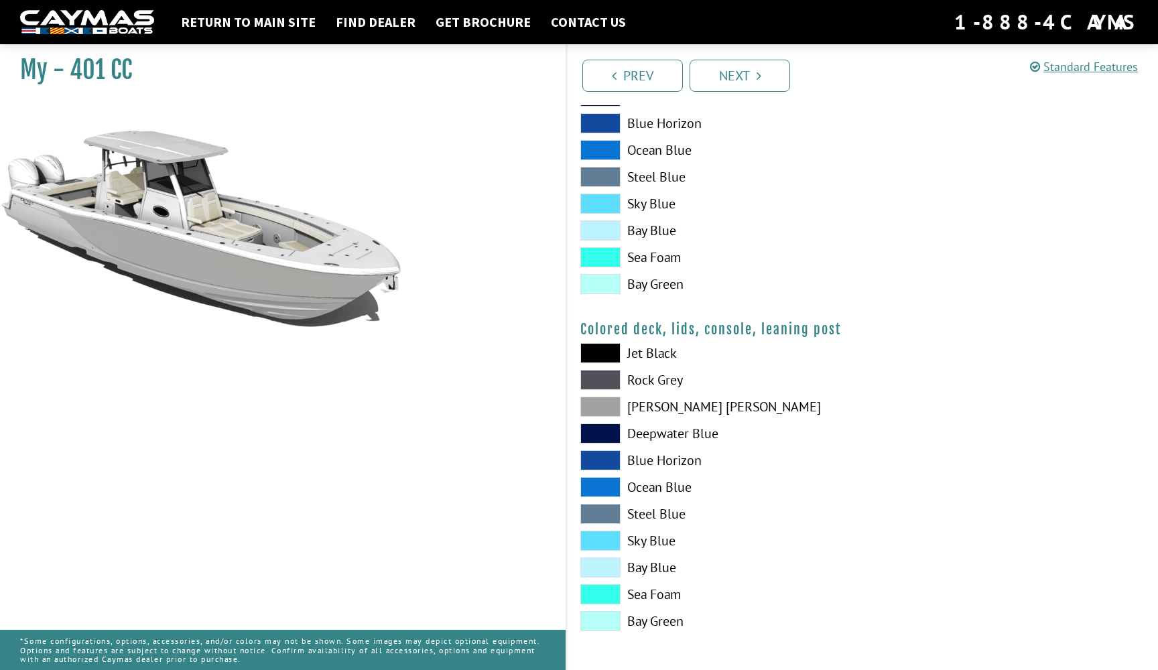
click at [598, 490] on span at bounding box center [600, 487] width 40 height 20
click at [598, 514] on span at bounding box center [600, 514] width 40 height 20
click at [592, 544] on span at bounding box center [600, 541] width 40 height 20
click at [592, 570] on span at bounding box center [600, 567] width 40 height 20
click at [595, 593] on span at bounding box center [600, 594] width 40 height 20
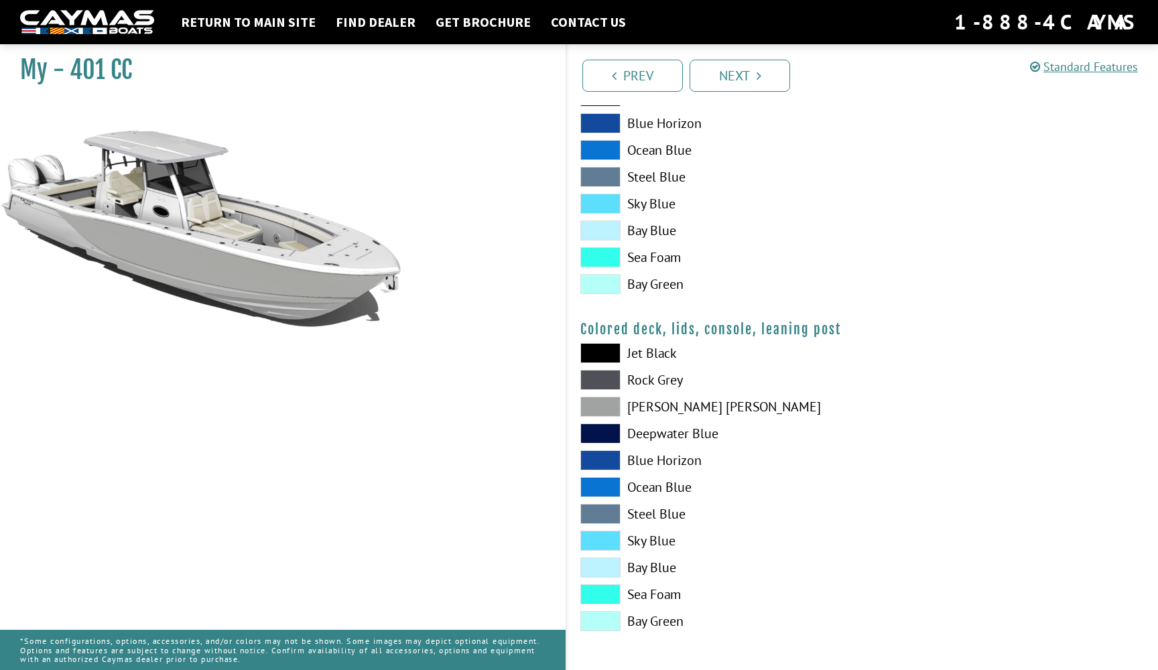
click at [595, 620] on span at bounding box center [600, 621] width 40 height 20
click at [602, 597] on span at bounding box center [600, 594] width 40 height 20
click at [598, 352] on span at bounding box center [600, 353] width 40 height 20
click at [600, 405] on span at bounding box center [600, 407] width 40 height 20
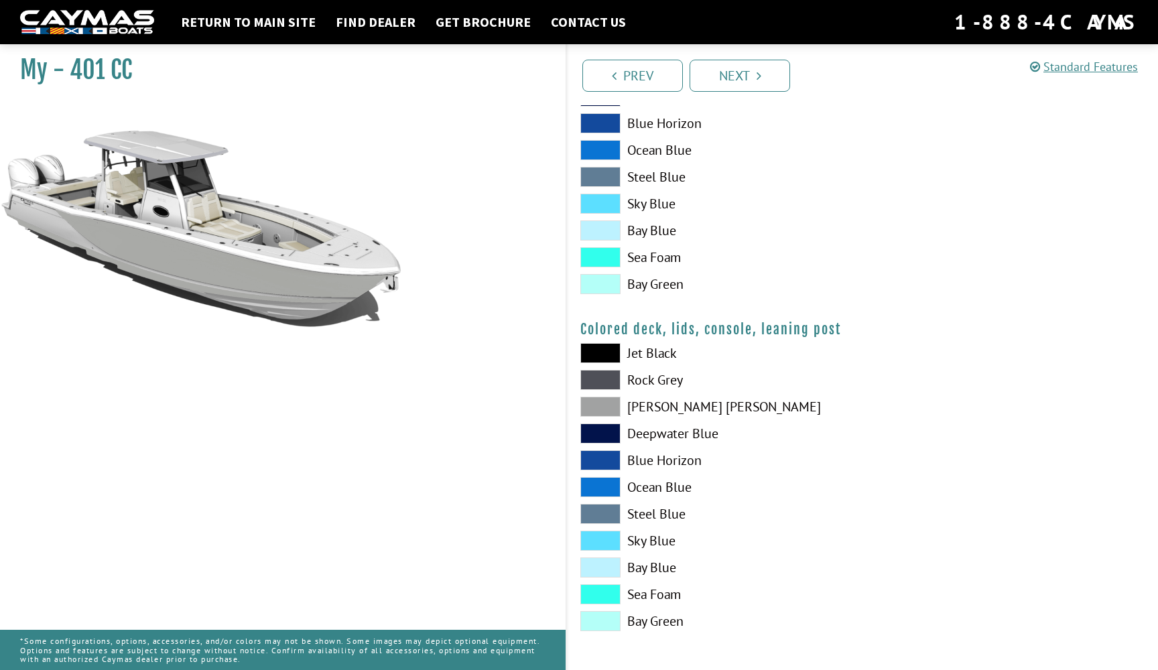
click at [600, 405] on span at bounding box center [600, 407] width 40 height 20
click at [600, 381] on span at bounding box center [600, 380] width 40 height 20
click at [596, 399] on span at bounding box center [600, 407] width 40 height 20
click at [735, 83] on link "Next" at bounding box center [739, 76] width 100 height 32
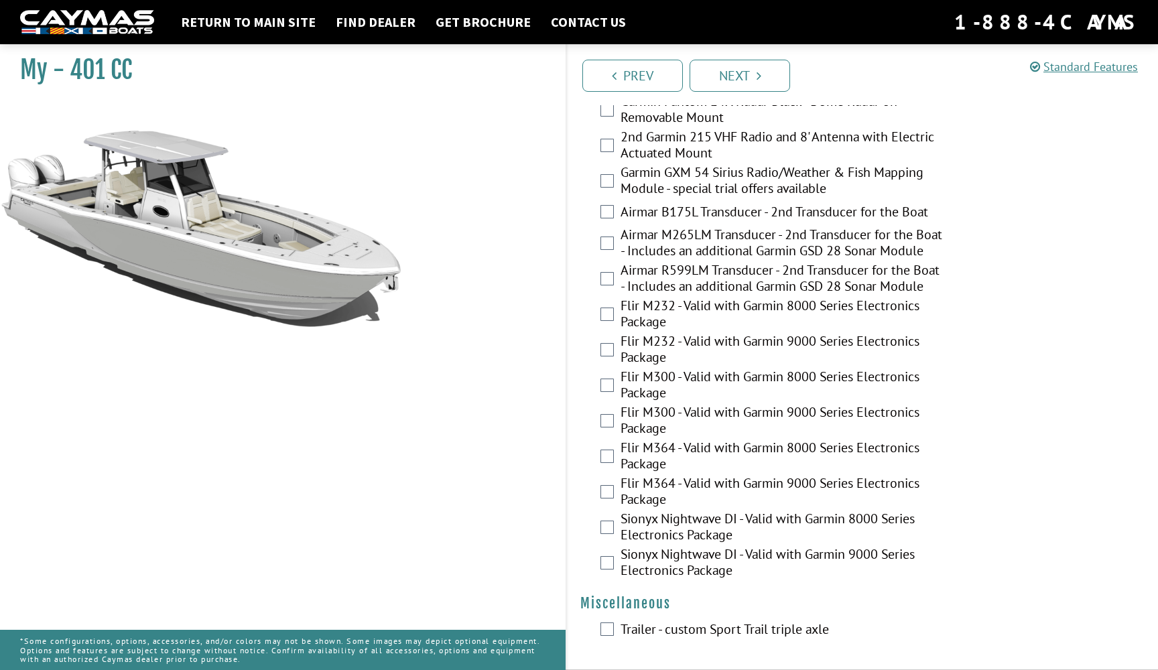
scroll to position [2938, 0]
click at [756, 84] on link "Next" at bounding box center [739, 76] width 100 height 32
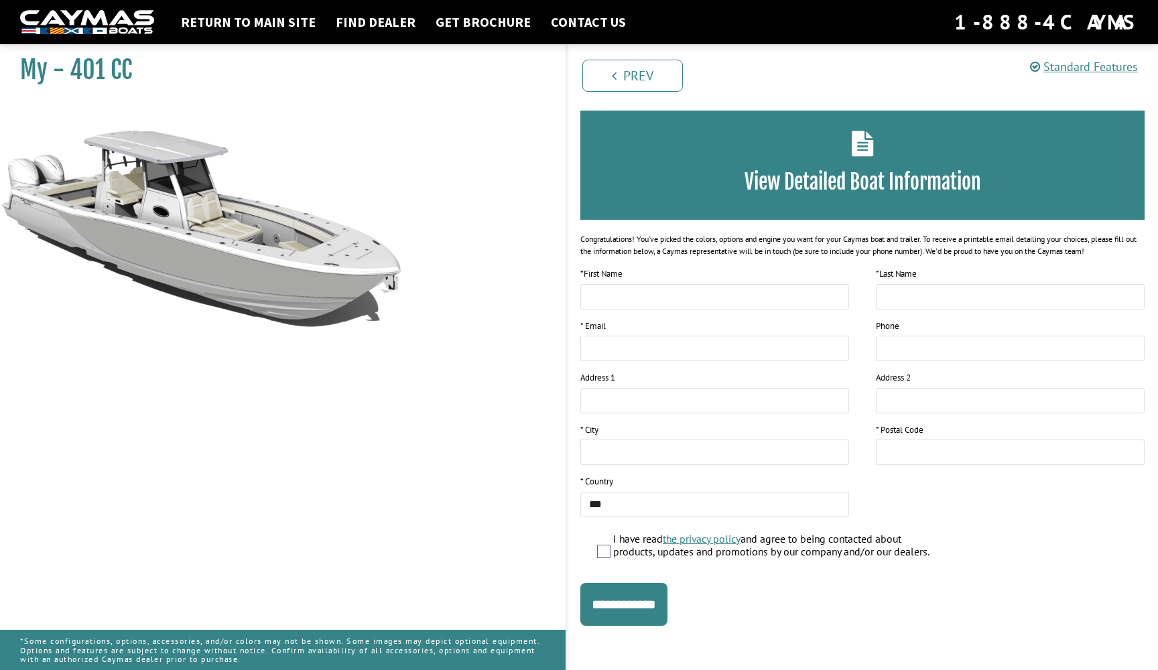
scroll to position [48, 0]
type input "*********"
type input "*******"
type input "**********"
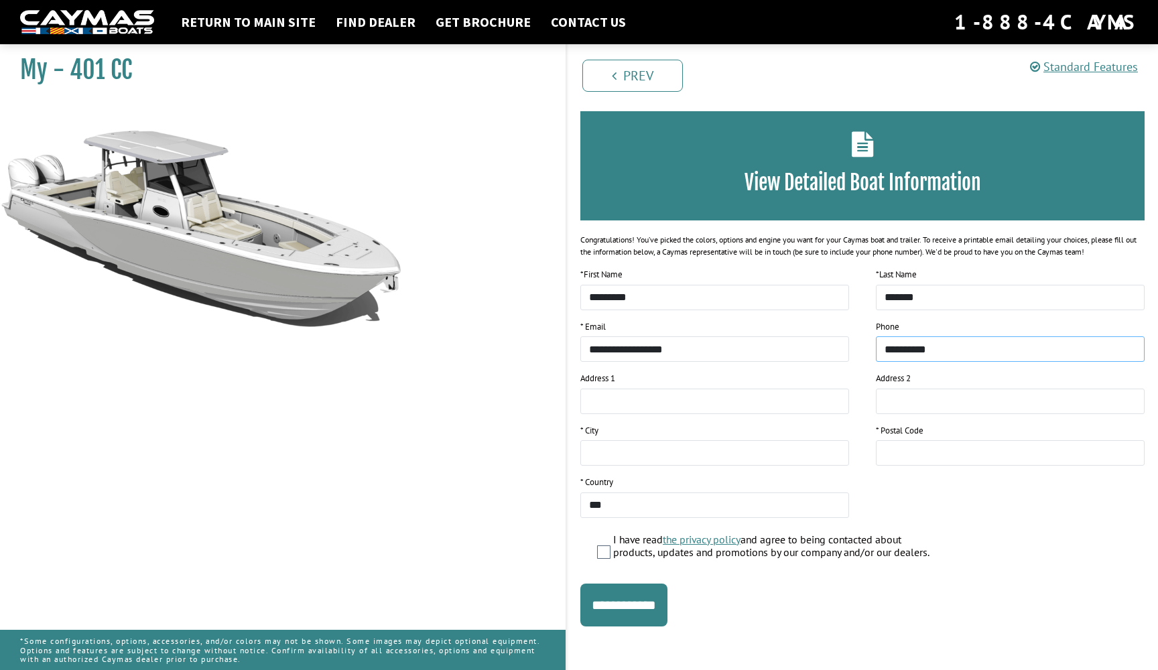
type input "**********"
type input "*****"
click at [634, 600] on input "**********" at bounding box center [623, 605] width 87 height 43
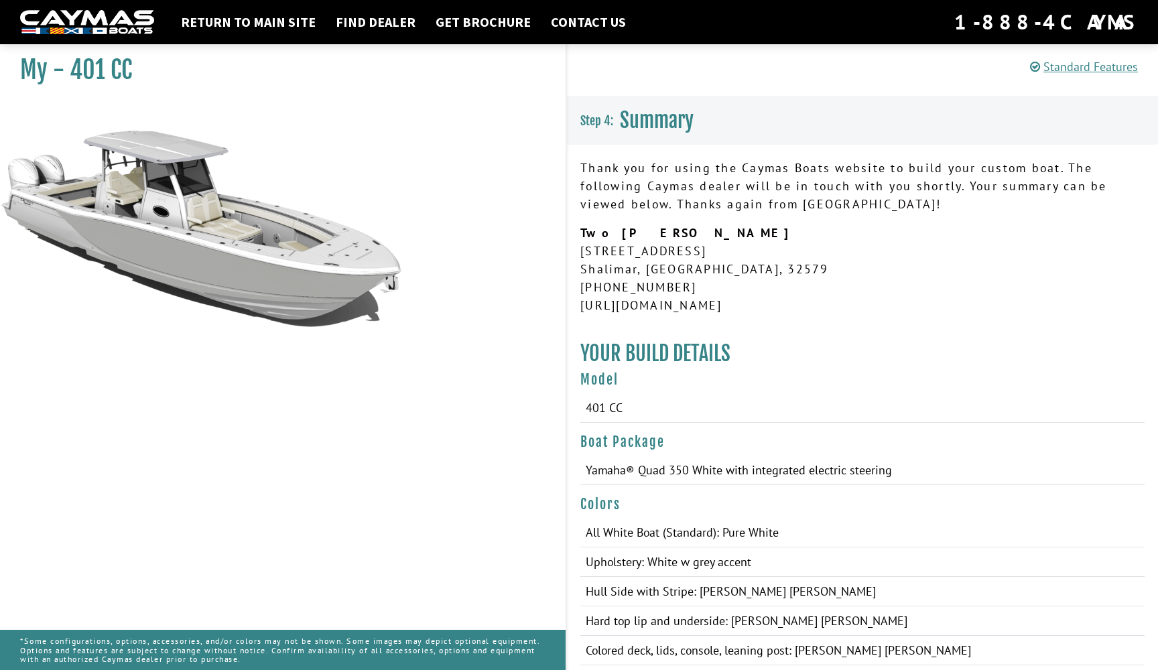
scroll to position [0, 0]
